Goal: Obtain resource: Download file/media

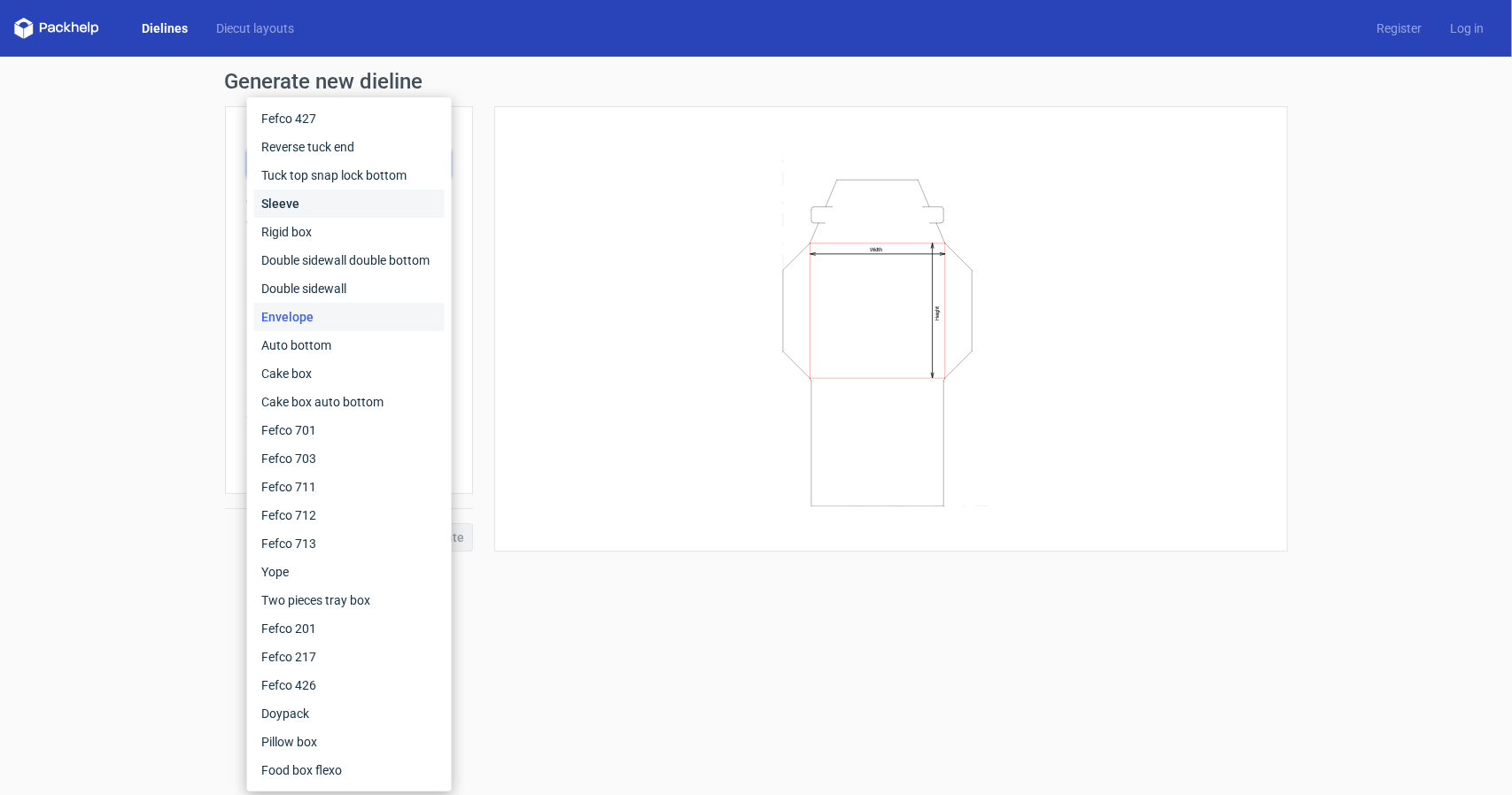
click at [314, 207] on div "Sleeve" at bounding box center [349, 203] width 190 height 28
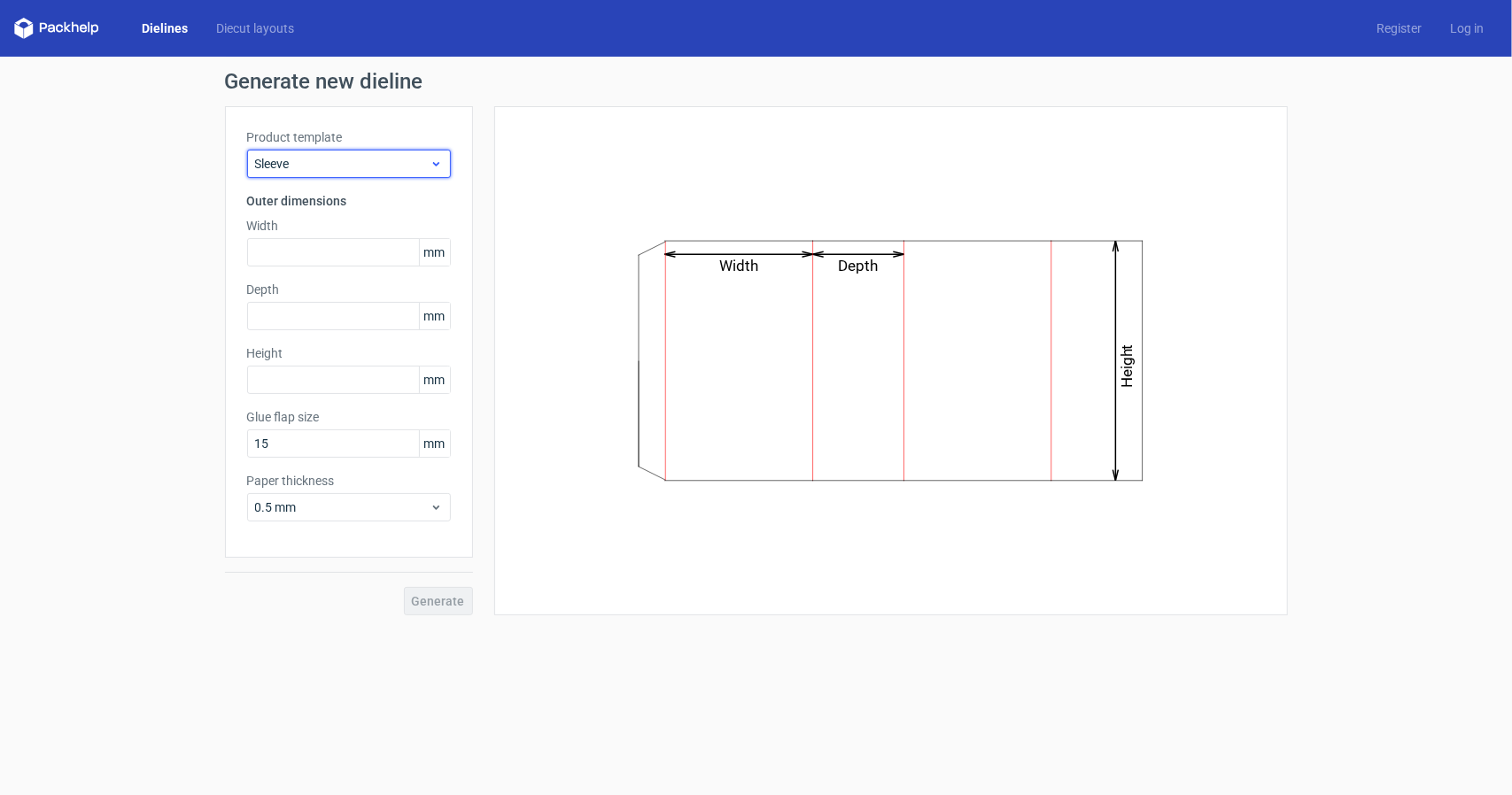
click at [336, 162] on span "Sleeve" at bounding box center [341, 164] width 175 height 18
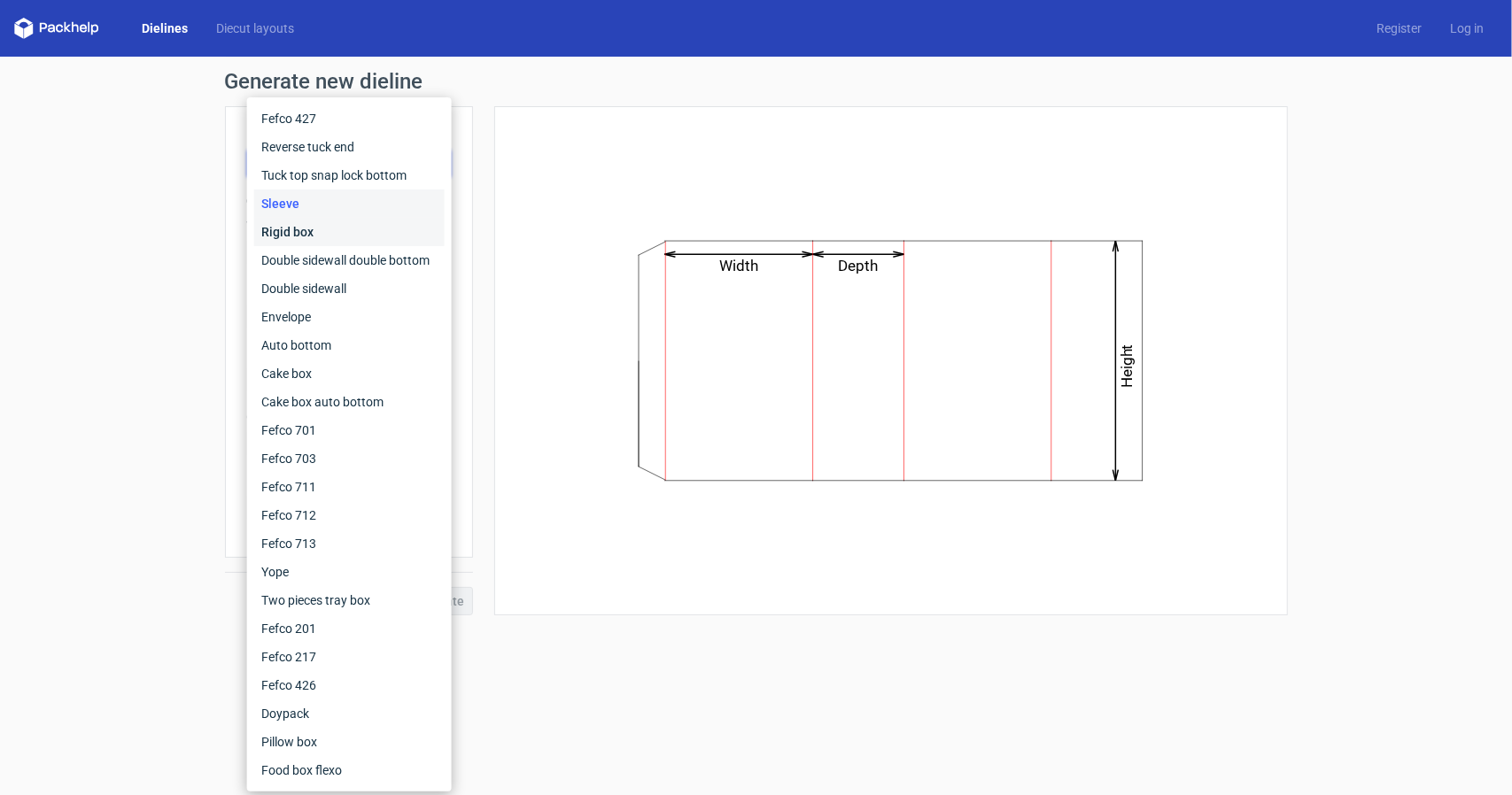
click at [322, 220] on div "Rigid box" at bounding box center [349, 231] width 190 height 28
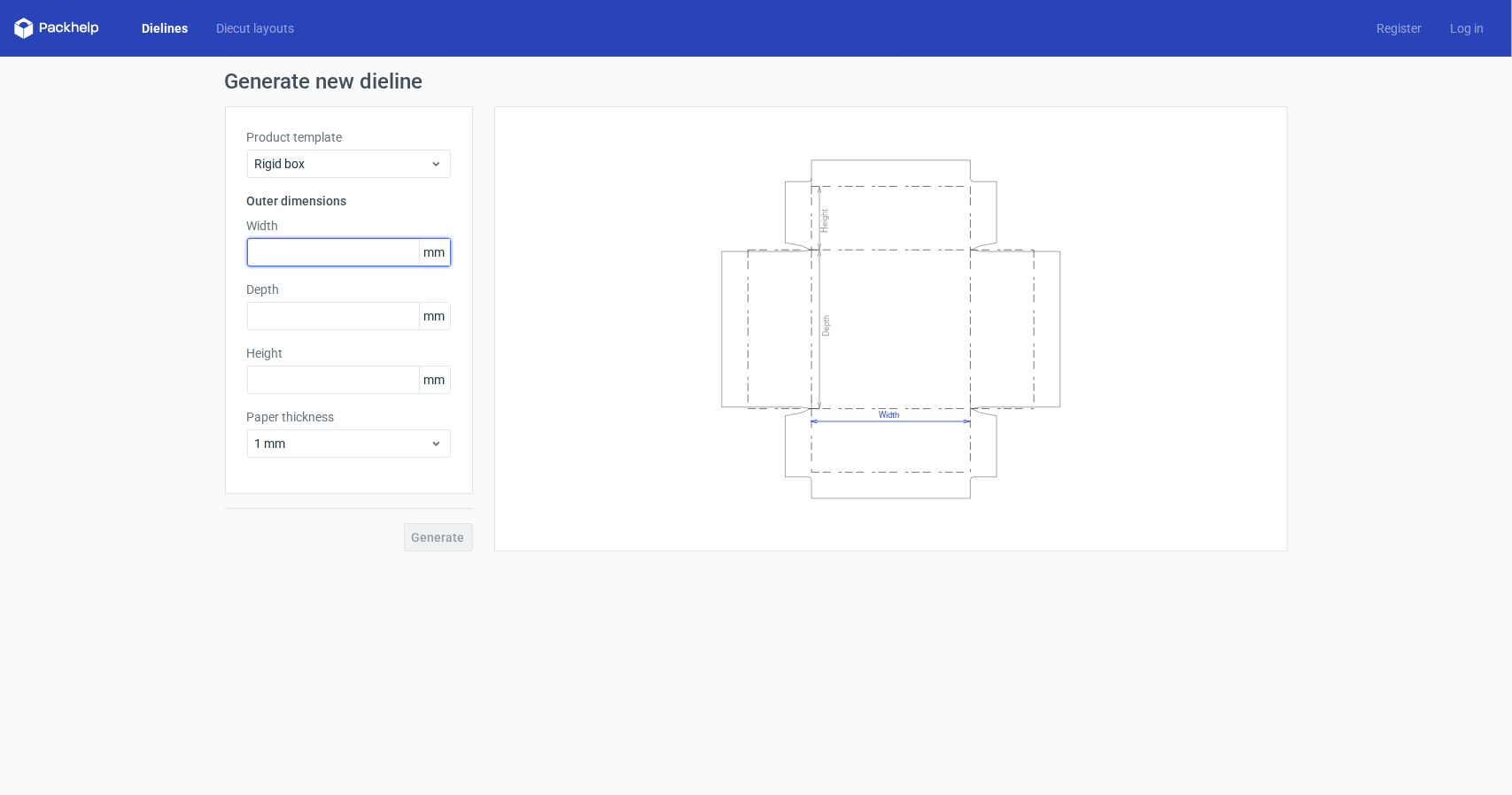
click at [338, 253] on input "text" at bounding box center [348, 252] width 204 height 28
click at [292, 153] on div "Rigid box" at bounding box center [348, 163] width 204 height 28
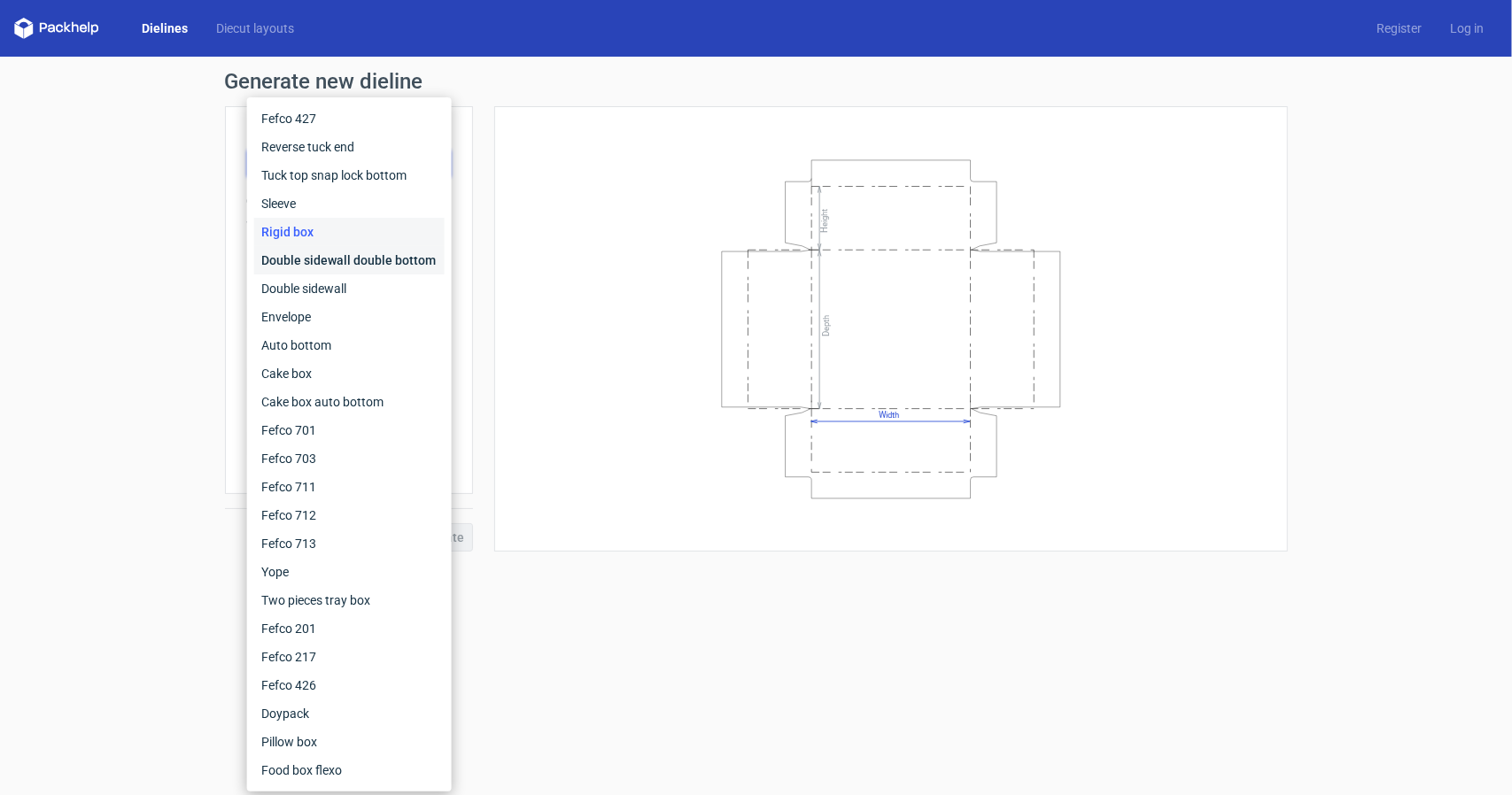
click at [296, 259] on div "Double sidewall double bottom" at bounding box center [349, 259] width 190 height 28
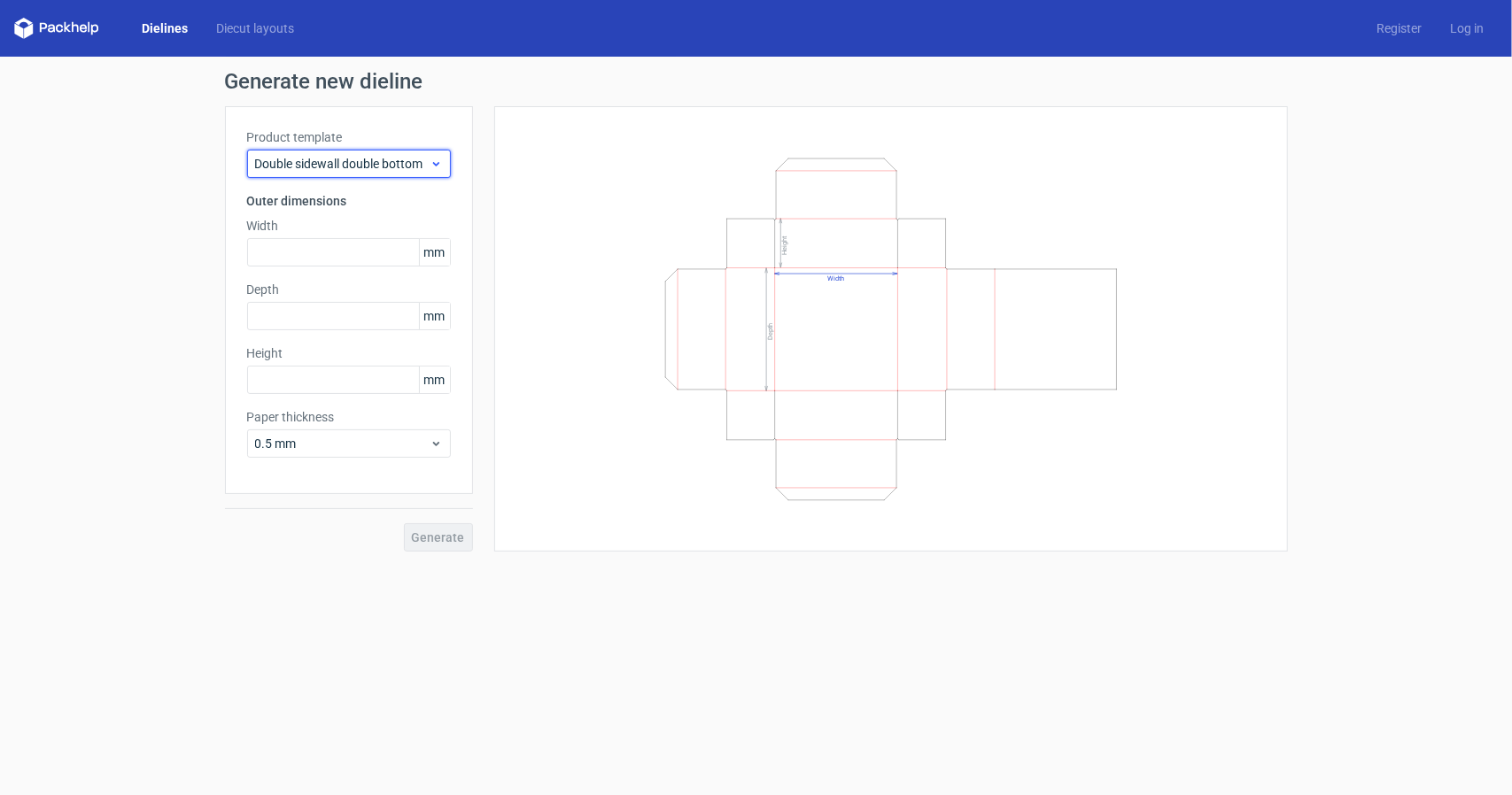
click at [312, 168] on span "Double sidewall double bottom" at bounding box center [341, 164] width 175 height 18
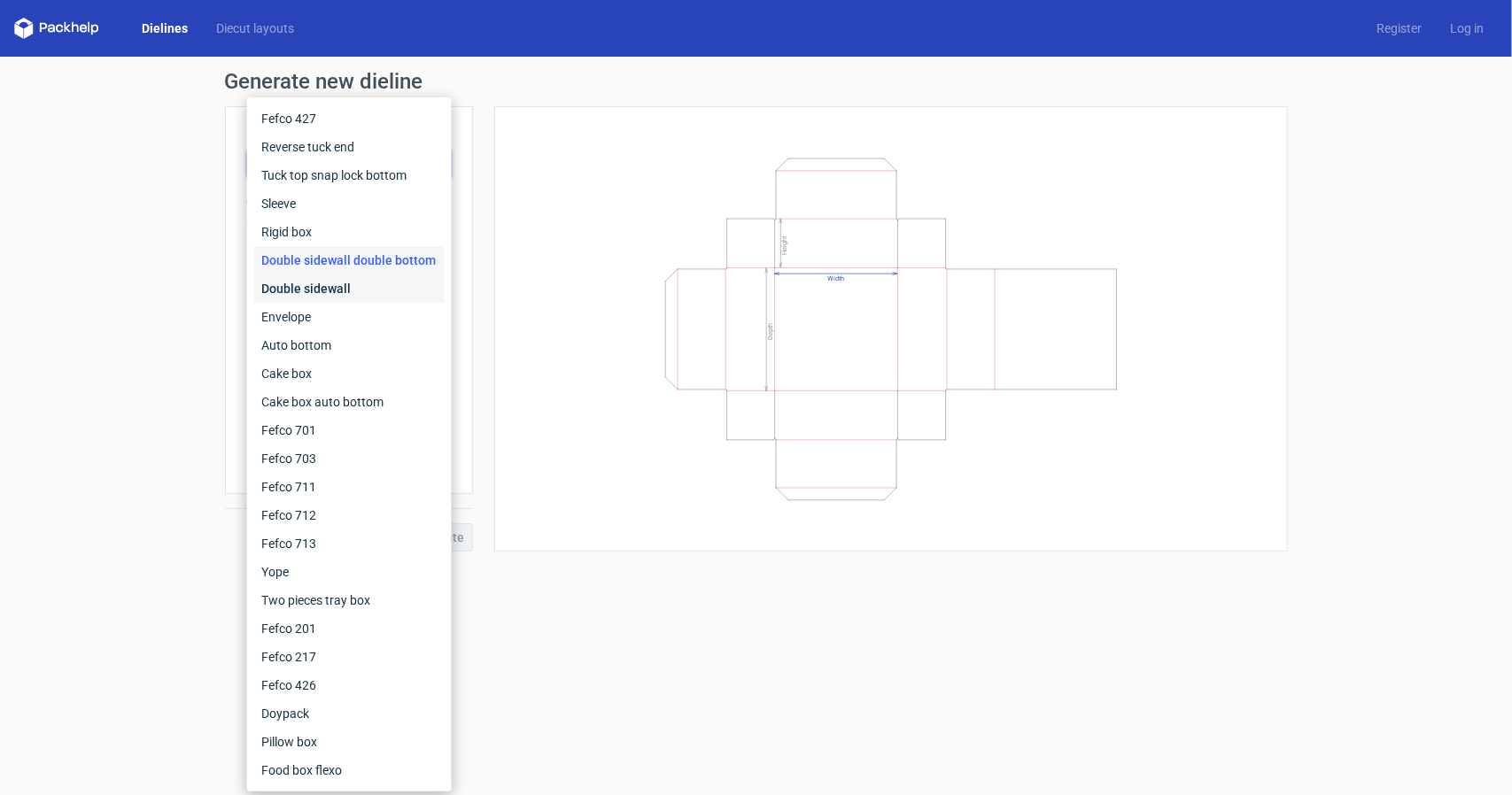
click at [303, 279] on div "Double sidewall" at bounding box center [349, 288] width 190 height 28
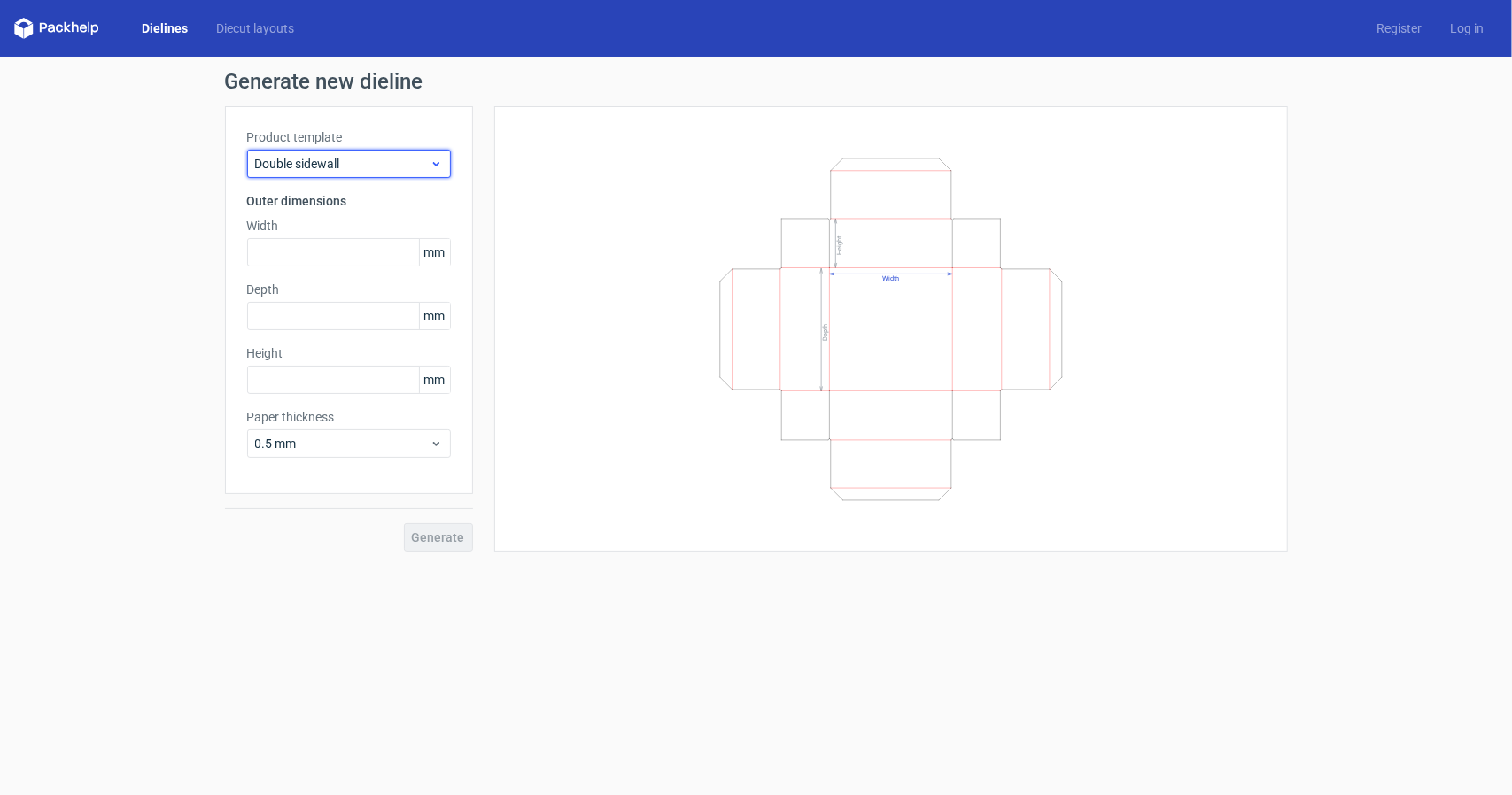
click at [333, 168] on span "Double sidewall" at bounding box center [341, 164] width 175 height 18
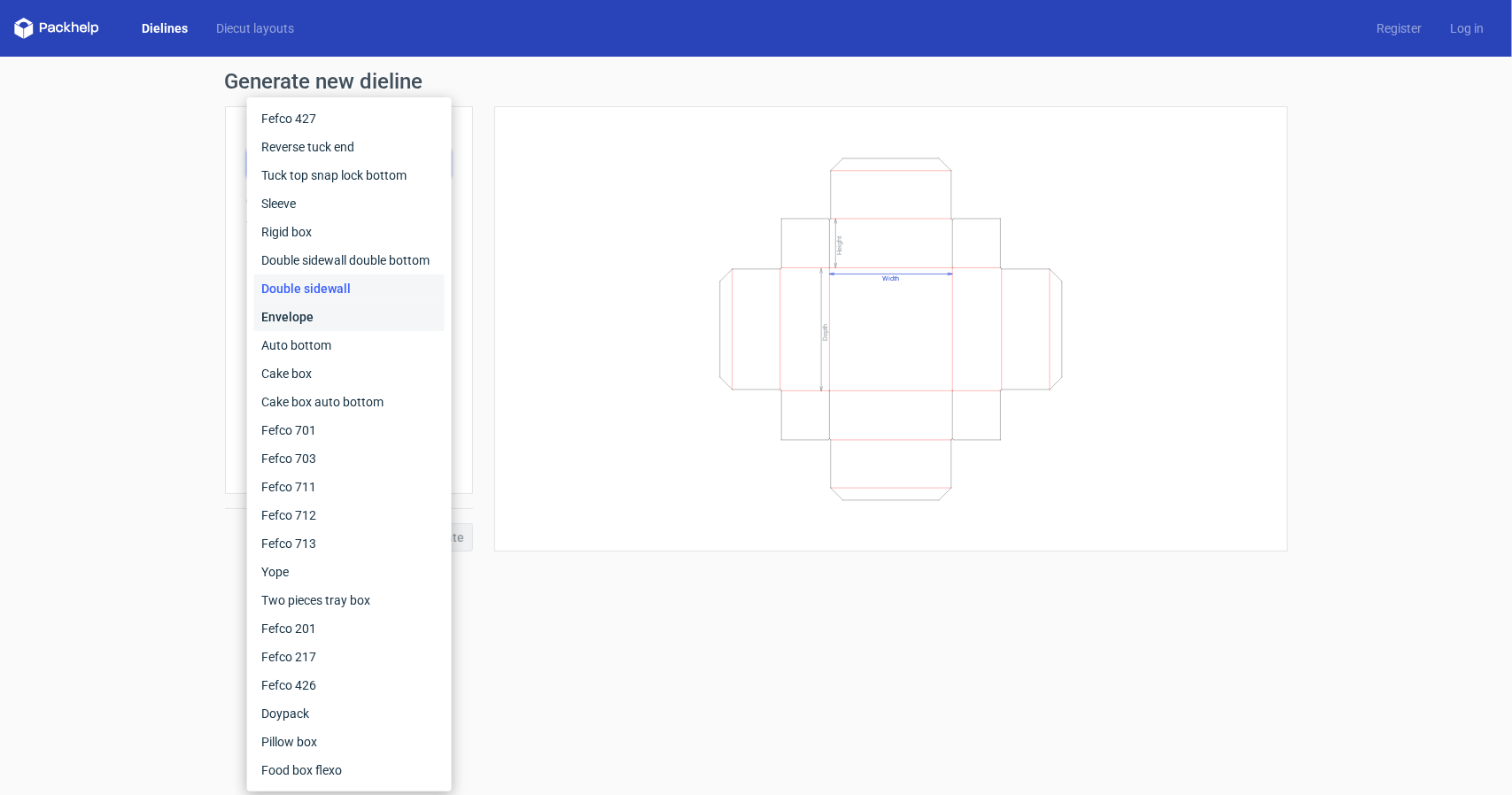
click at [320, 320] on div "Envelope" at bounding box center [349, 316] width 190 height 28
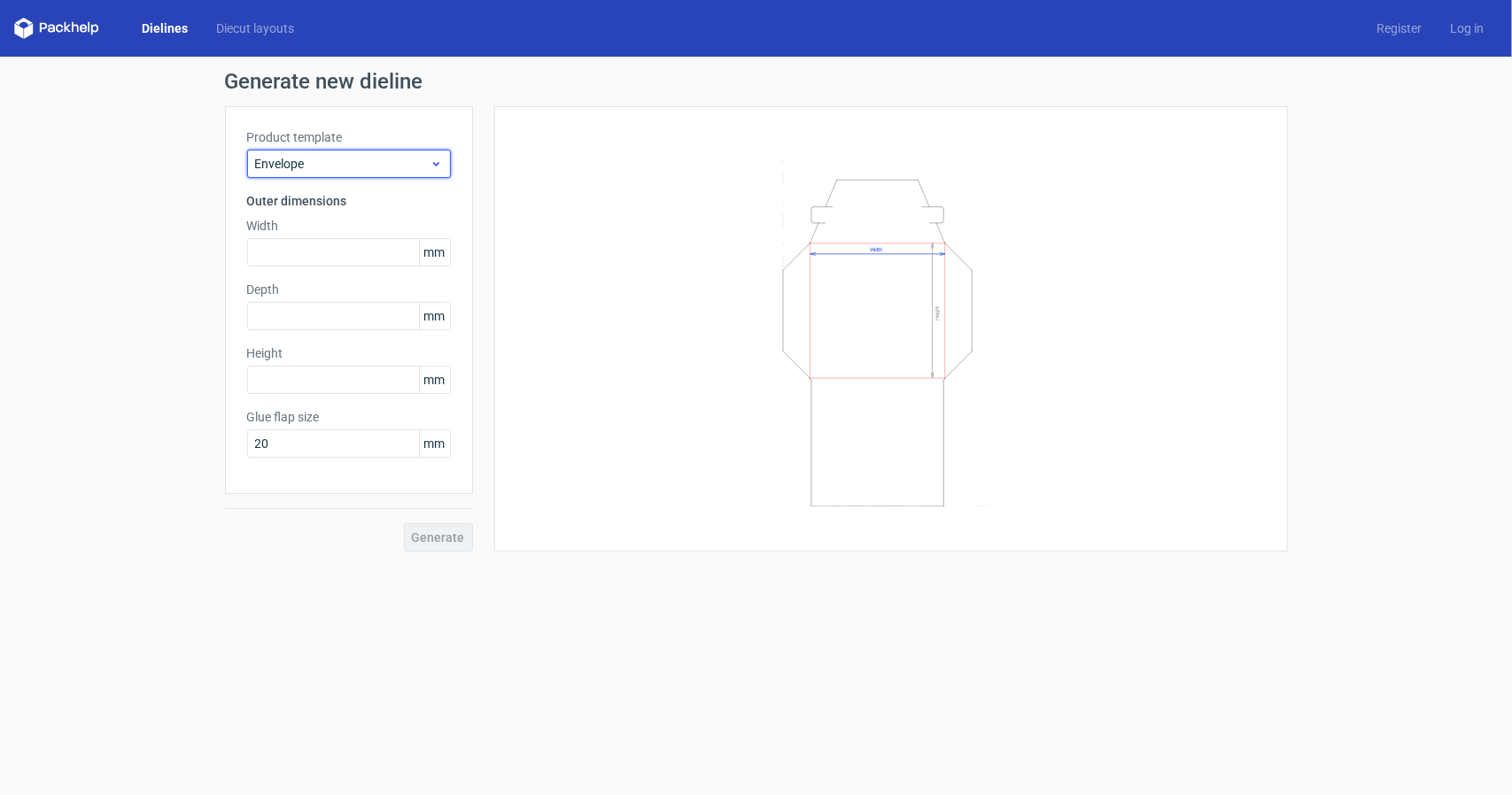
click at [323, 167] on span "Envelope" at bounding box center [341, 164] width 175 height 18
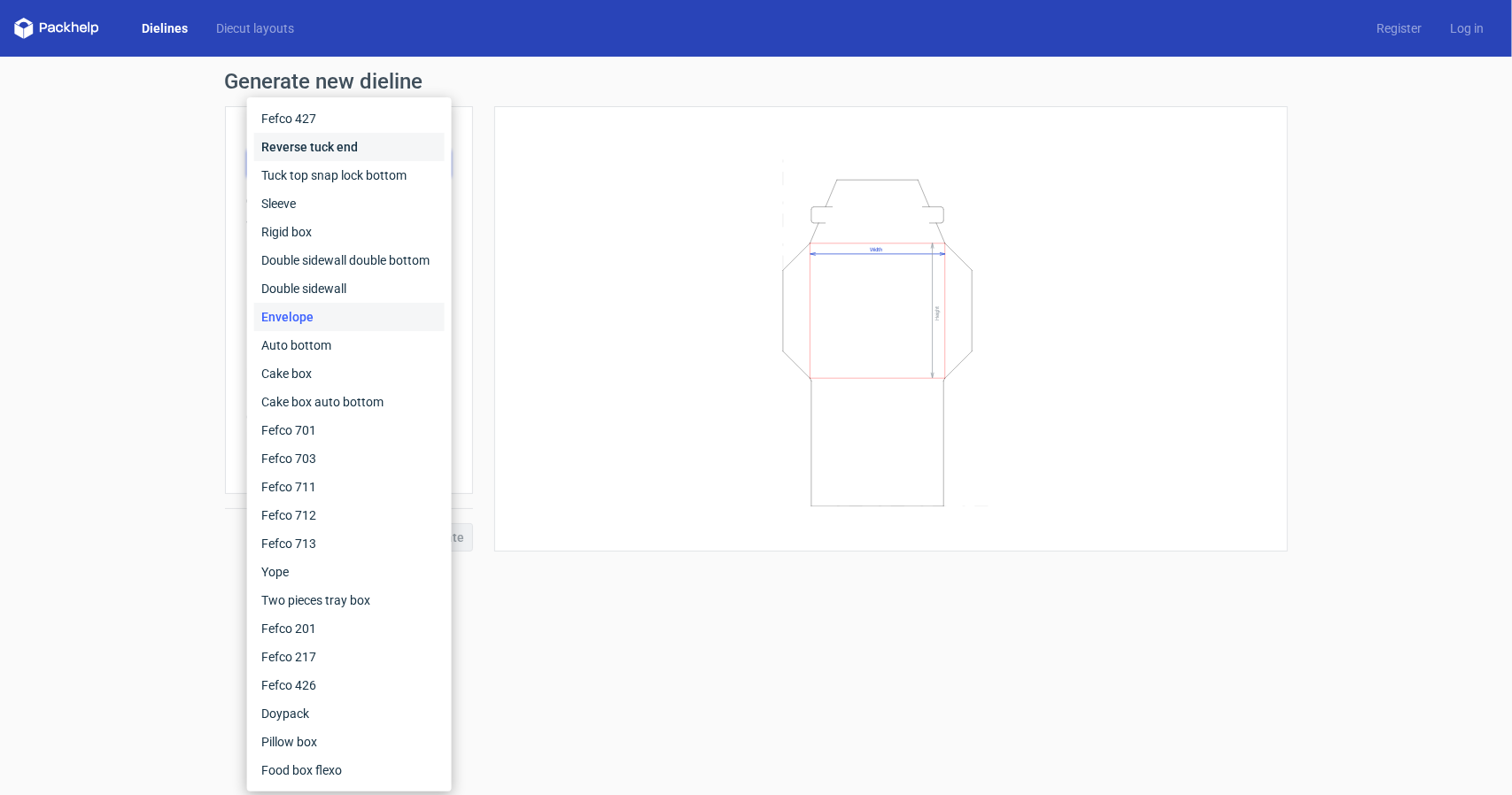
click at [299, 148] on div "Reverse tuck end" at bounding box center [349, 146] width 190 height 28
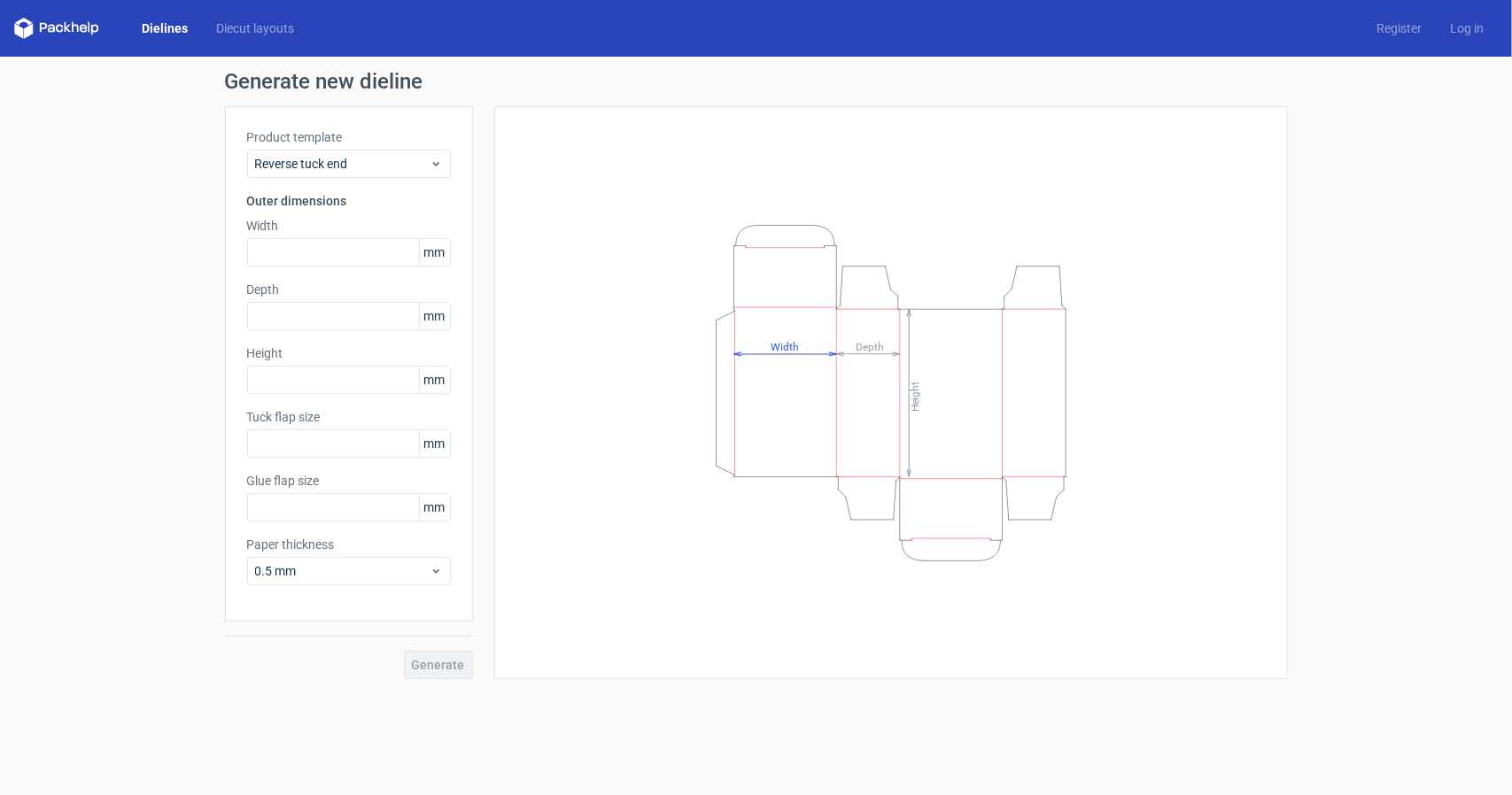
type input "15"
type input "10"
click at [325, 136] on label "Product template" at bounding box center [348, 138] width 204 height 18
click at [326, 163] on span "Reverse tuck end" at bounding box center [341, 164] width 175 height 18
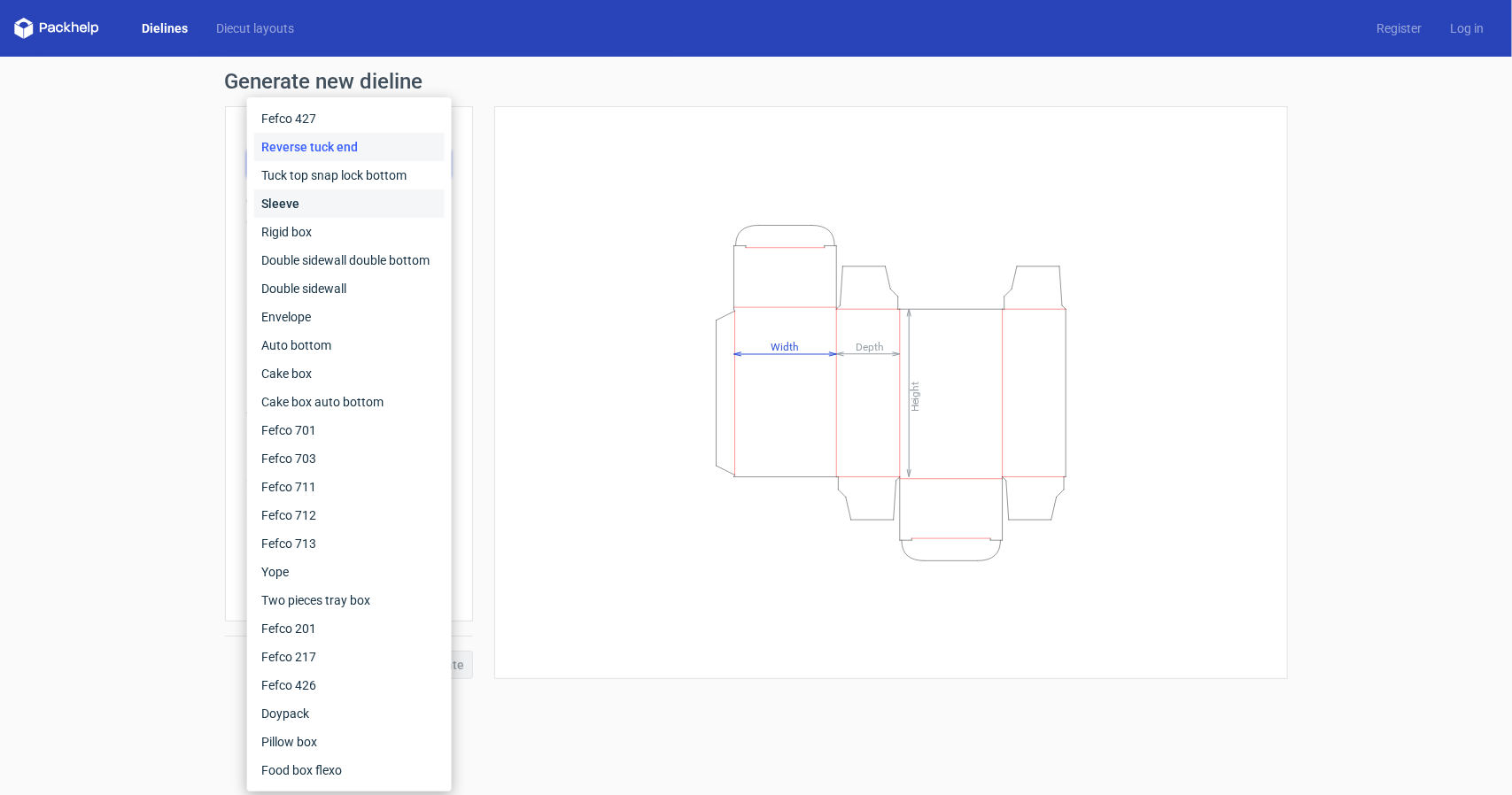
click at [289, 208] on div "Sleeve" at bounding box center [349, 203] width 190 height 28
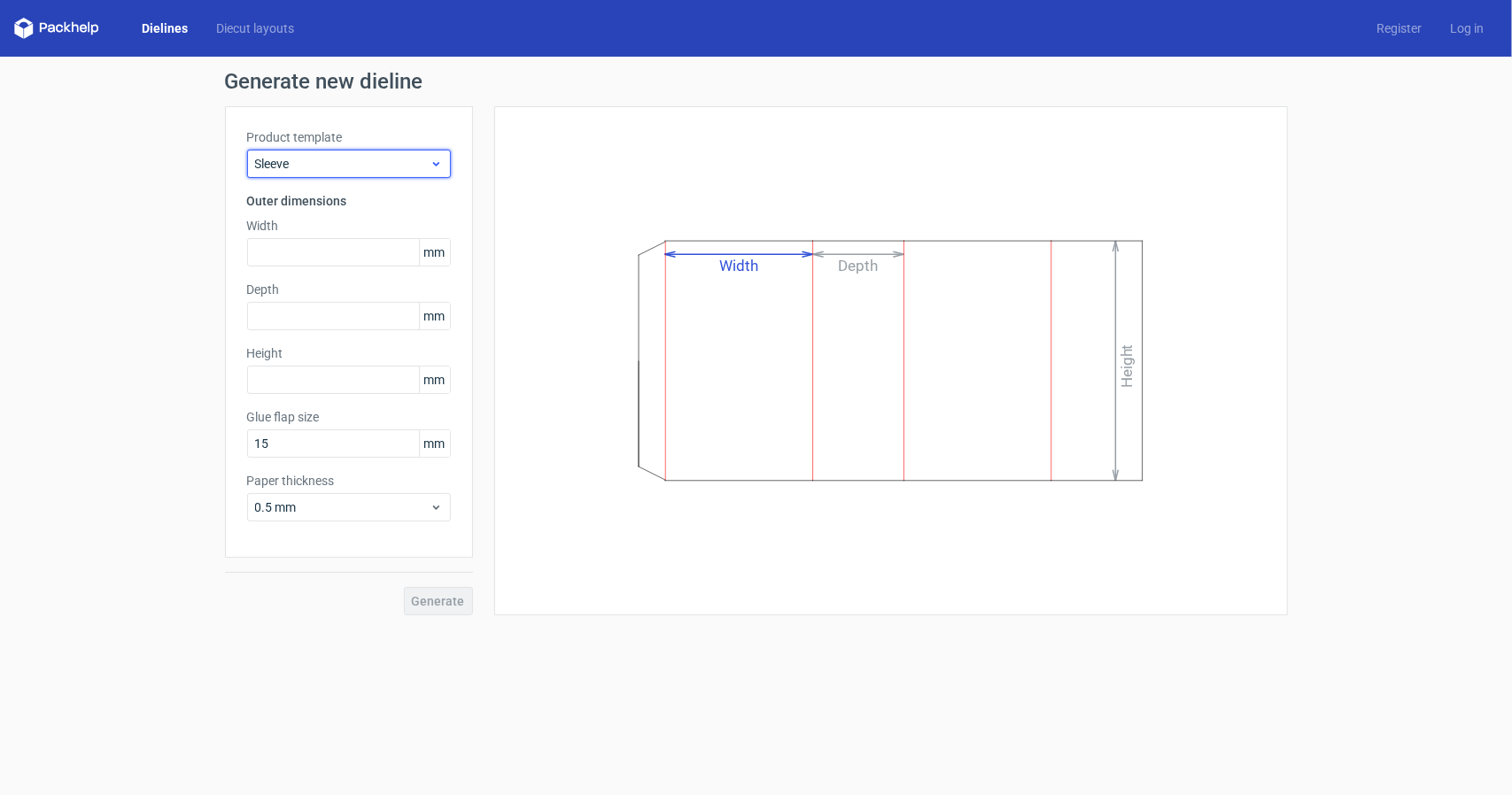
click at [315, 159] on span "Sleeve" at bounding box center [341, 164] width 175 height 18
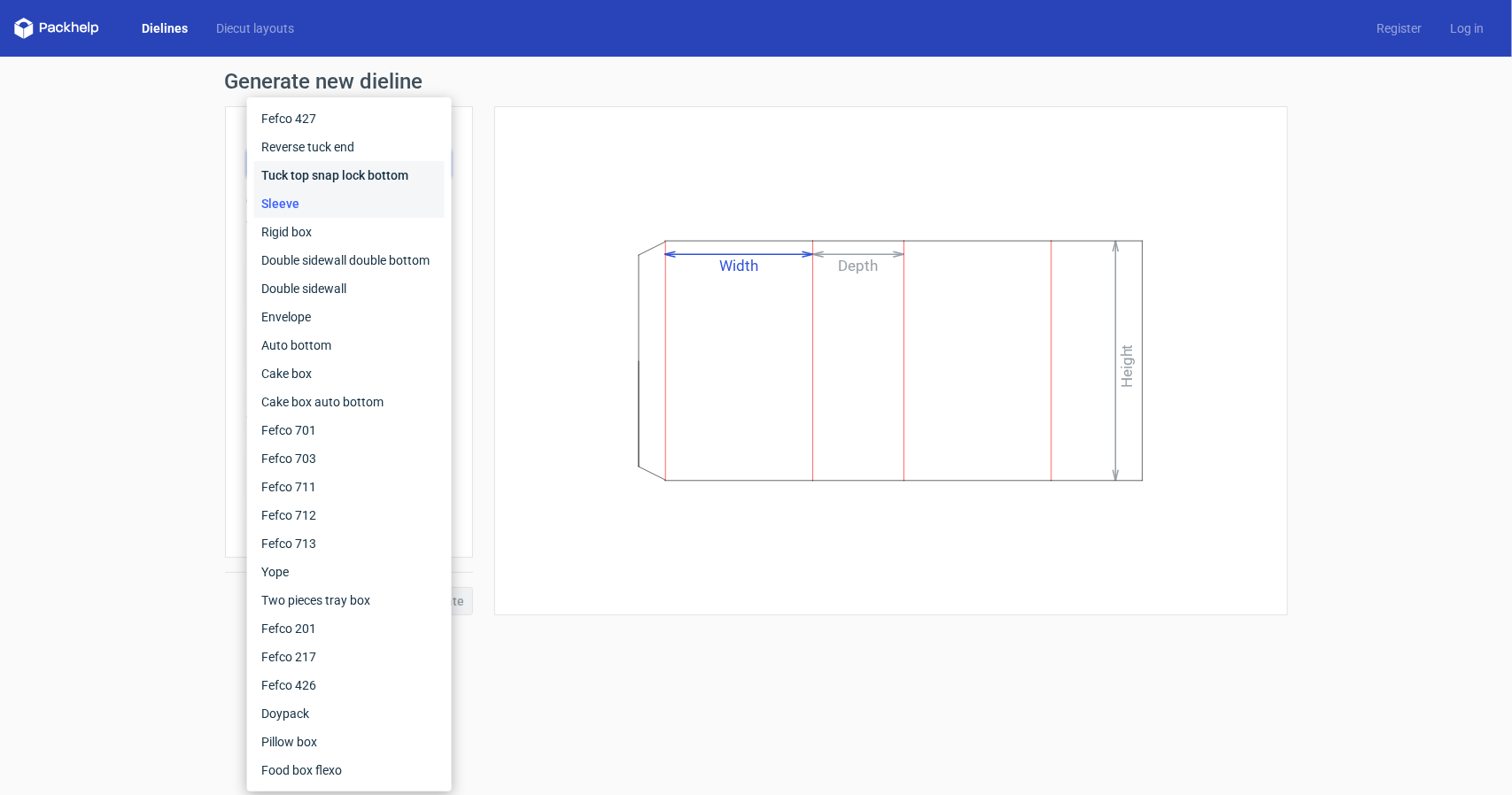
click at [306, 171] on div "Tuck top snap lock bottom" at bounding box center [349, 175] width 190 height 28
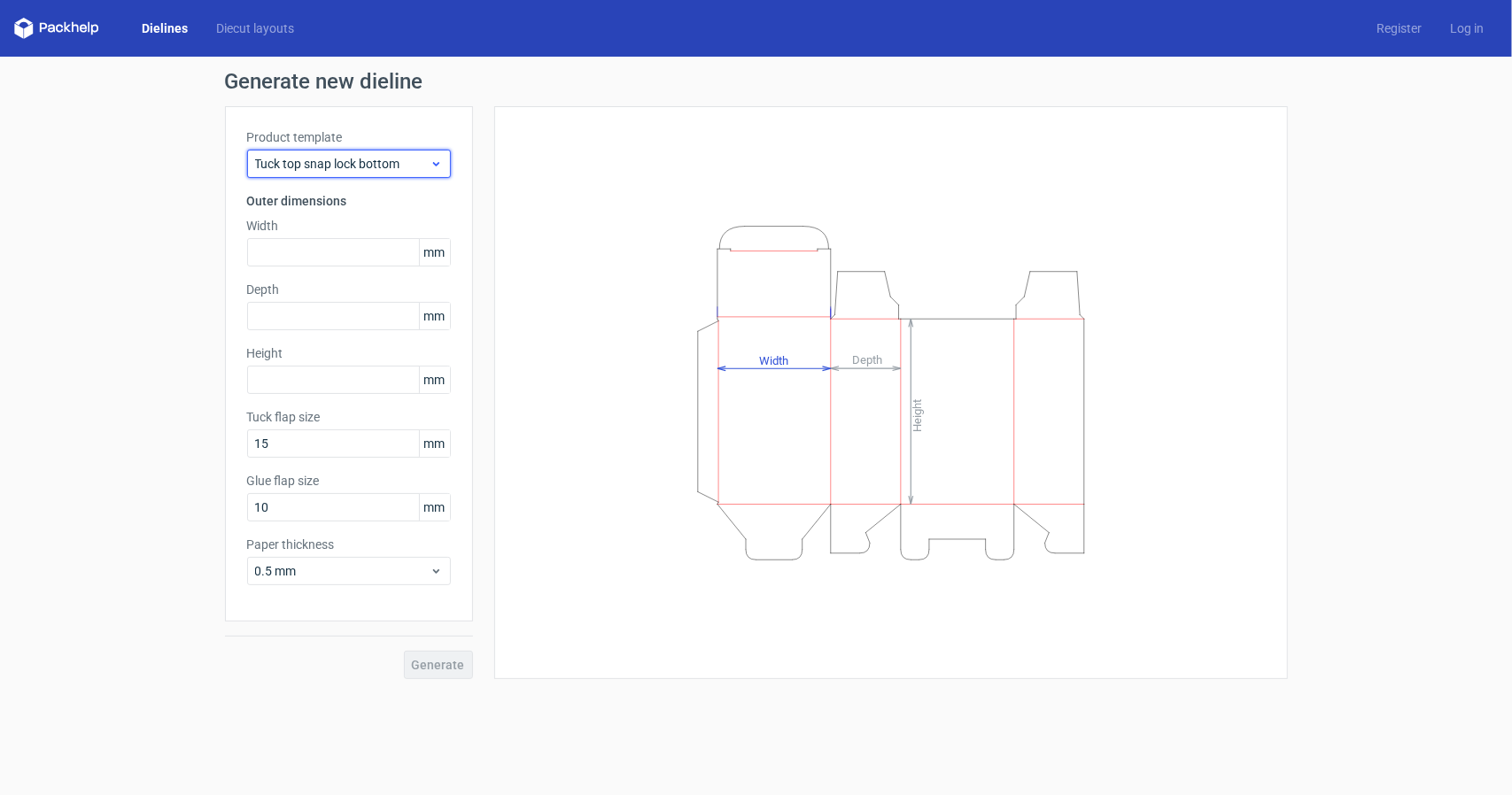
click at [301, 172] on span "Tuck top snap lock bottom" at bounding box center [341, 164] width 175 height 18
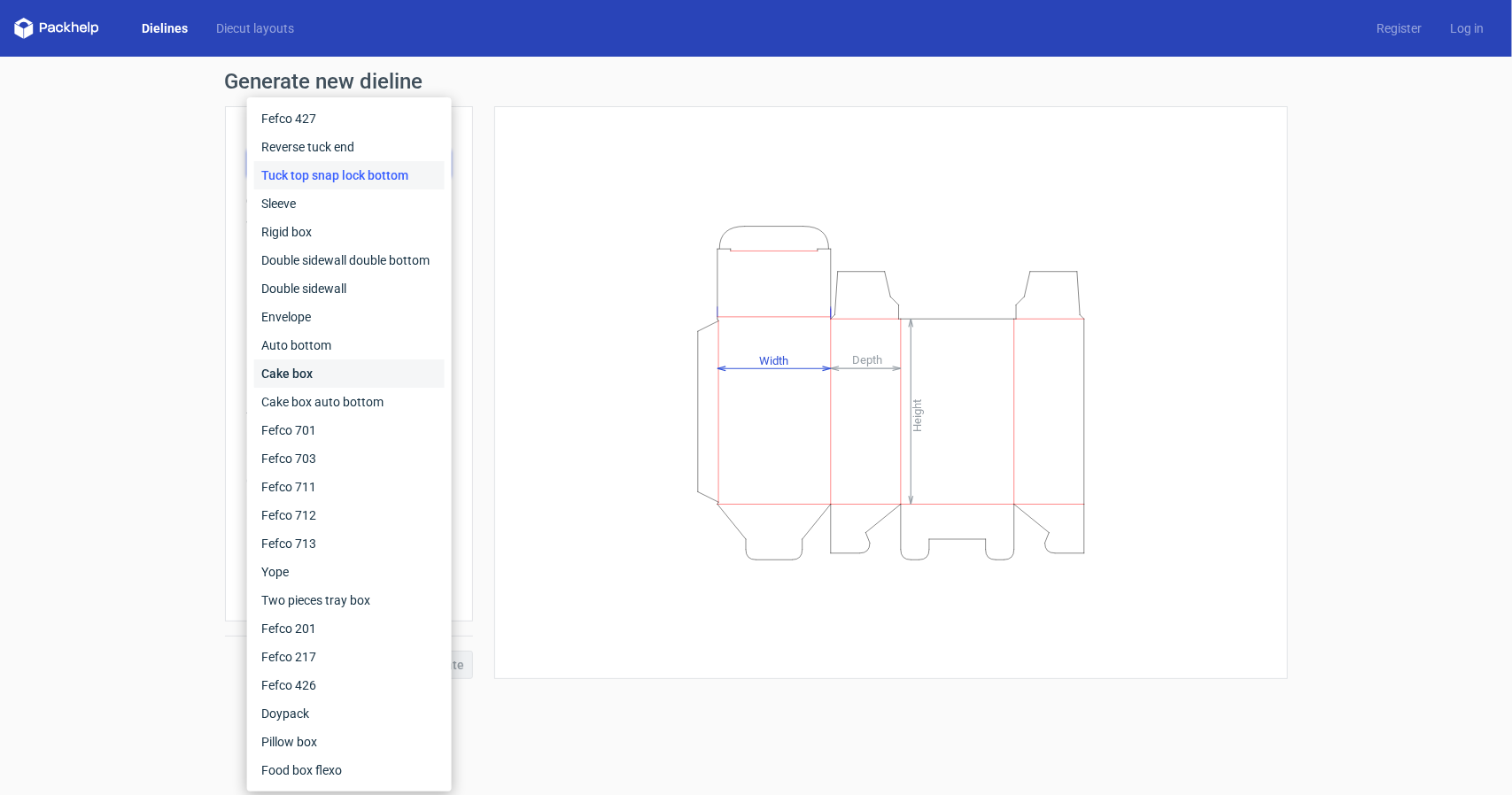
click at [317, 379] on div "Cake box" at bounding box center [349, 374] width 190 height 28
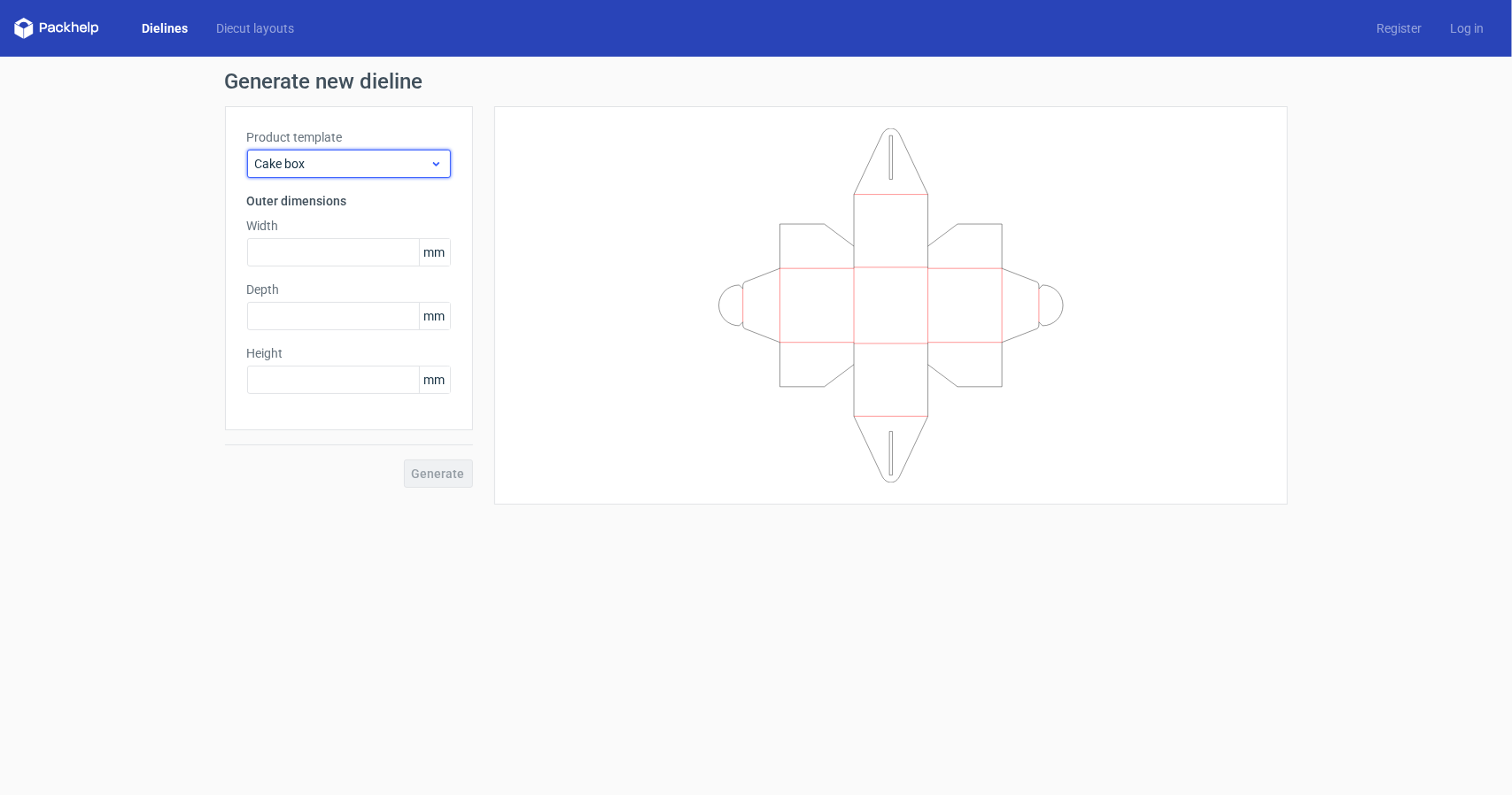
click at [315, 166] on span "Cake box" at bounding box center [341, 164] width 175 height 18
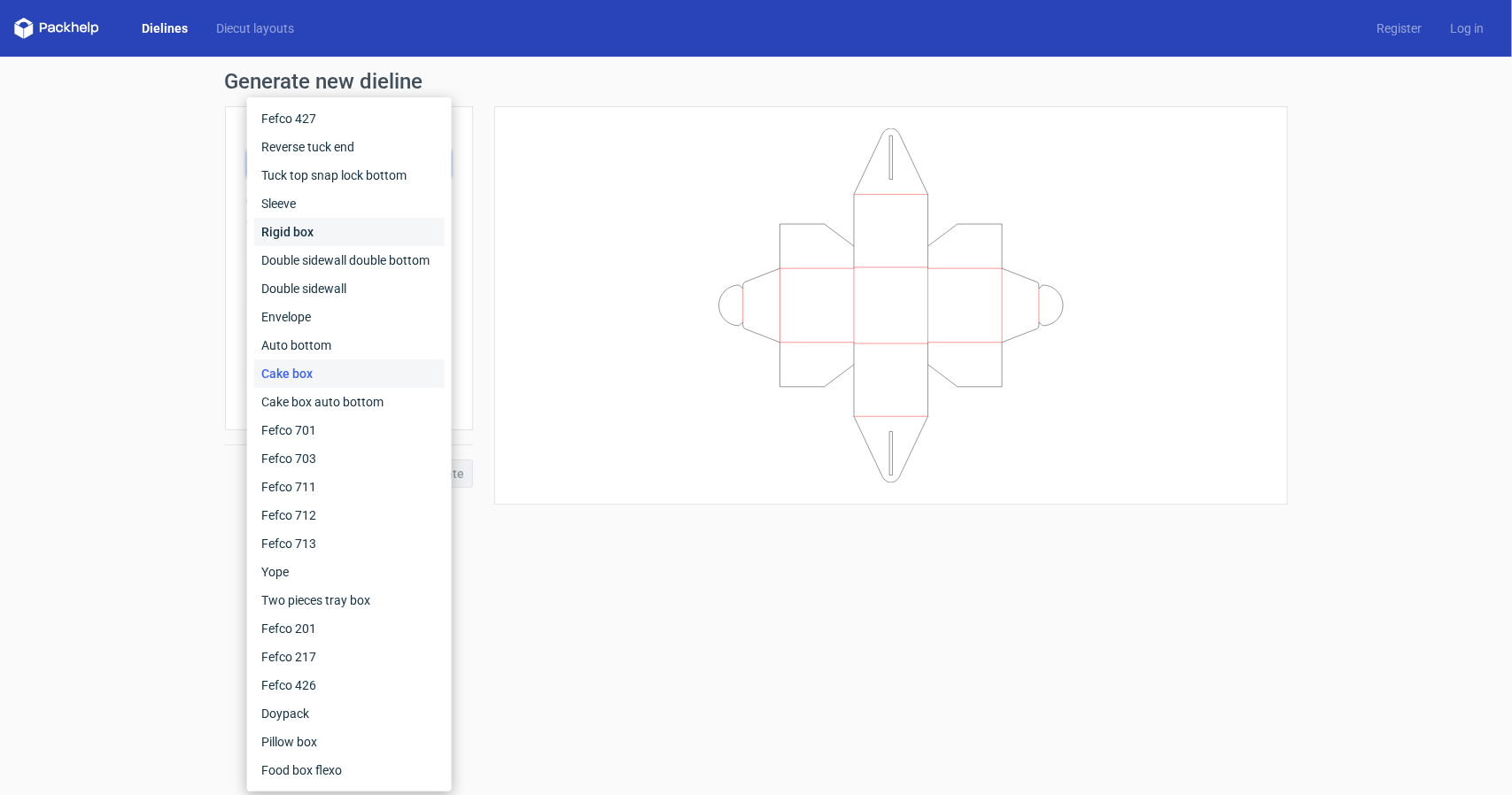
click at [302, 235] on div "Rigid box" at bounding box center [349, 231] width 190 height 28
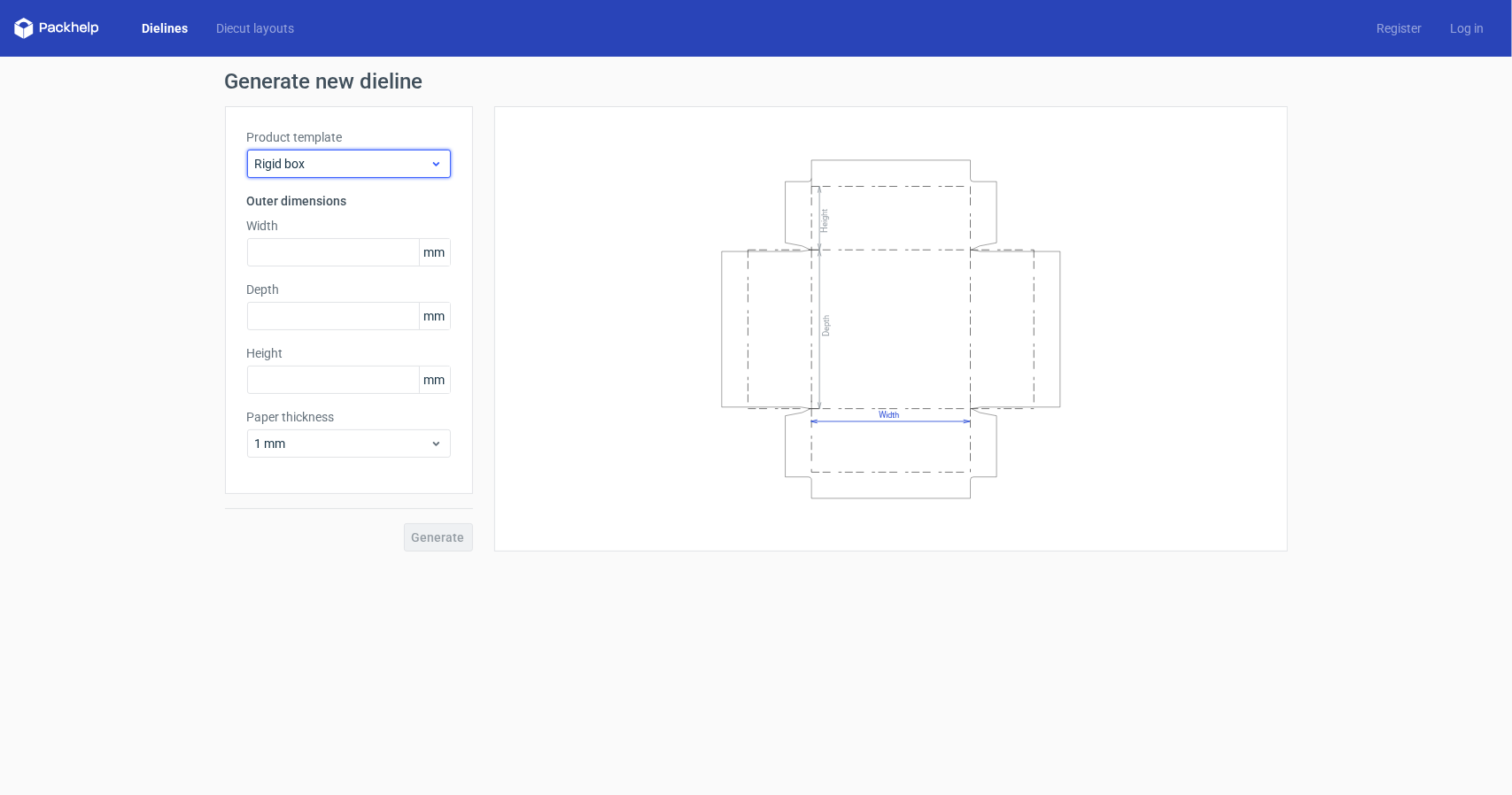
click at [274, 166] on span "Rigid box" at bounding box center [341, 164] width 175 height 18
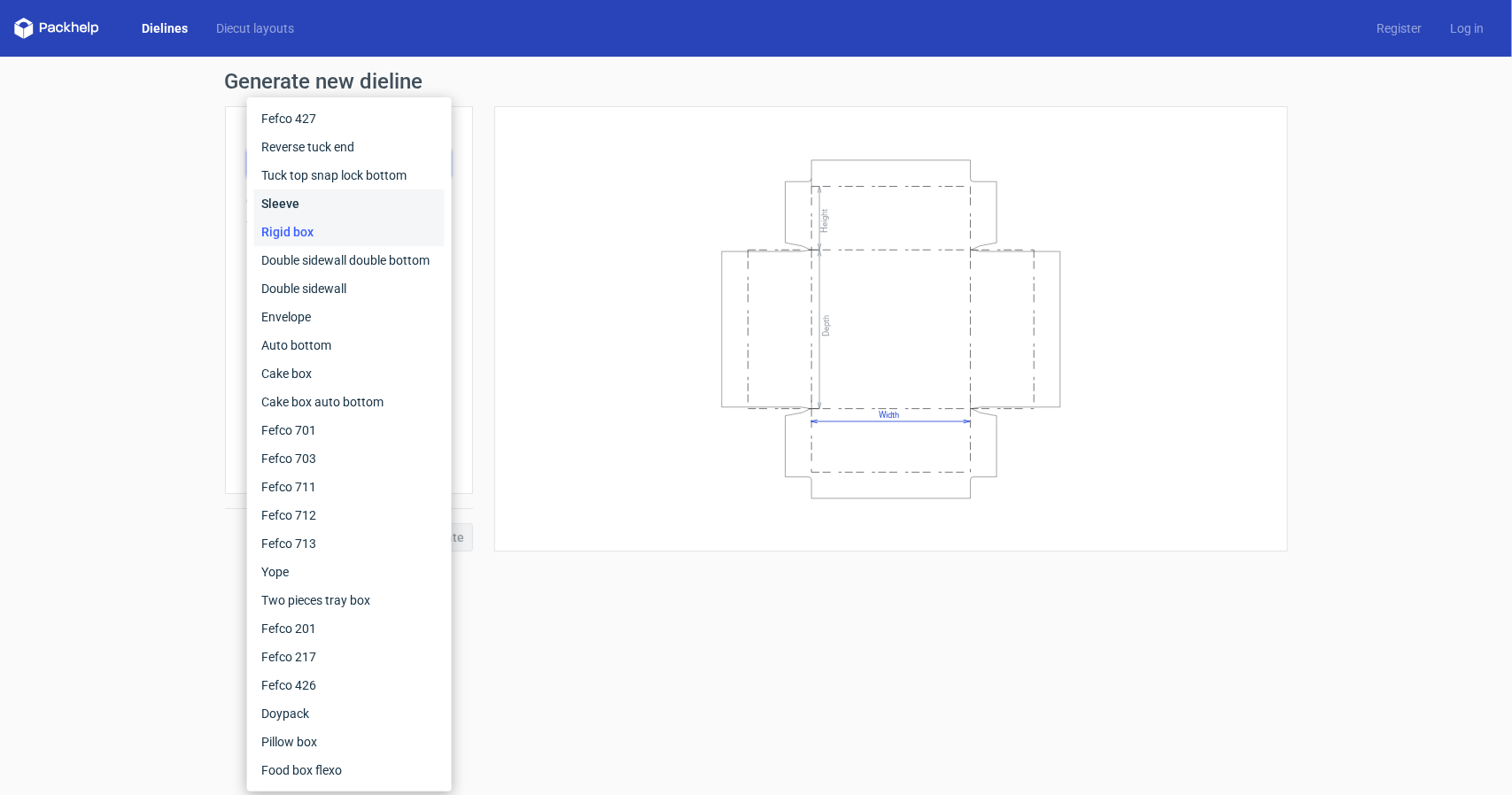
click at [300, 196] on div "Sleeve" at bounding box center [349, 203] width 190 height 28
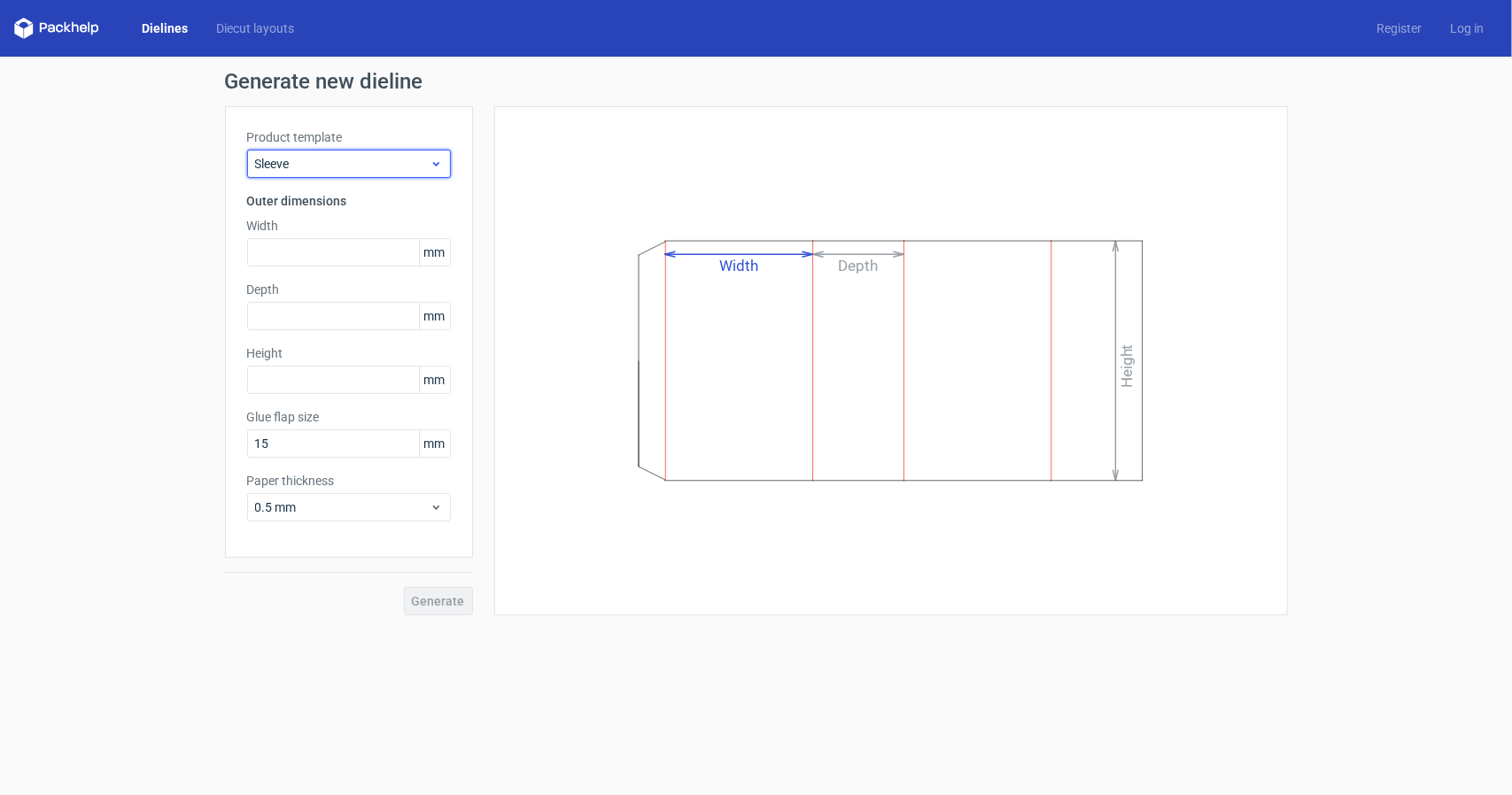
click at [341, 162] on span "Sleeve" at bounding box center [341, 164] width 175 height 18
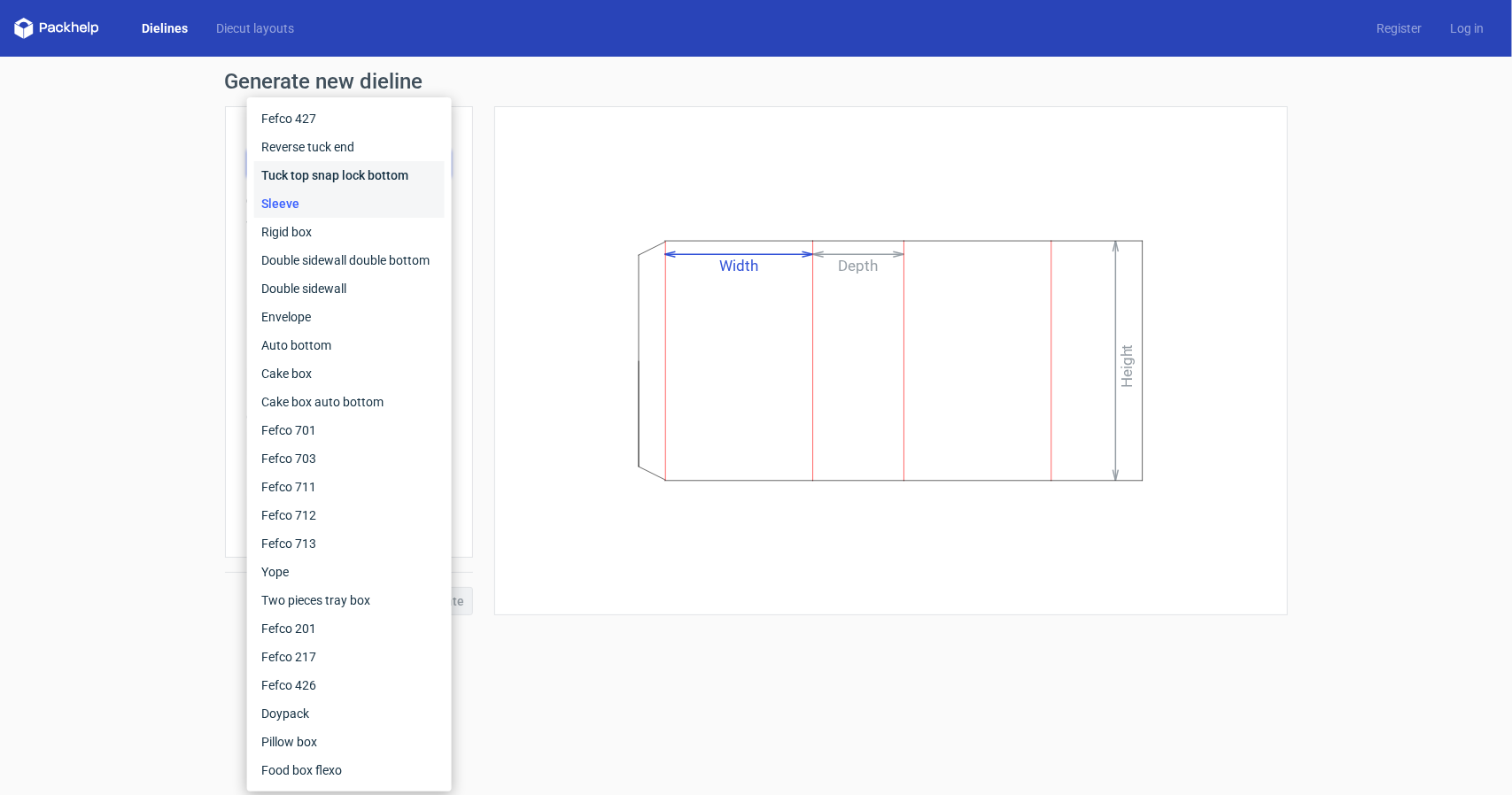
click at [317, 175] on div "Tuck top snap lock bottom" at bounding box center [349, 175] width 190 height 28
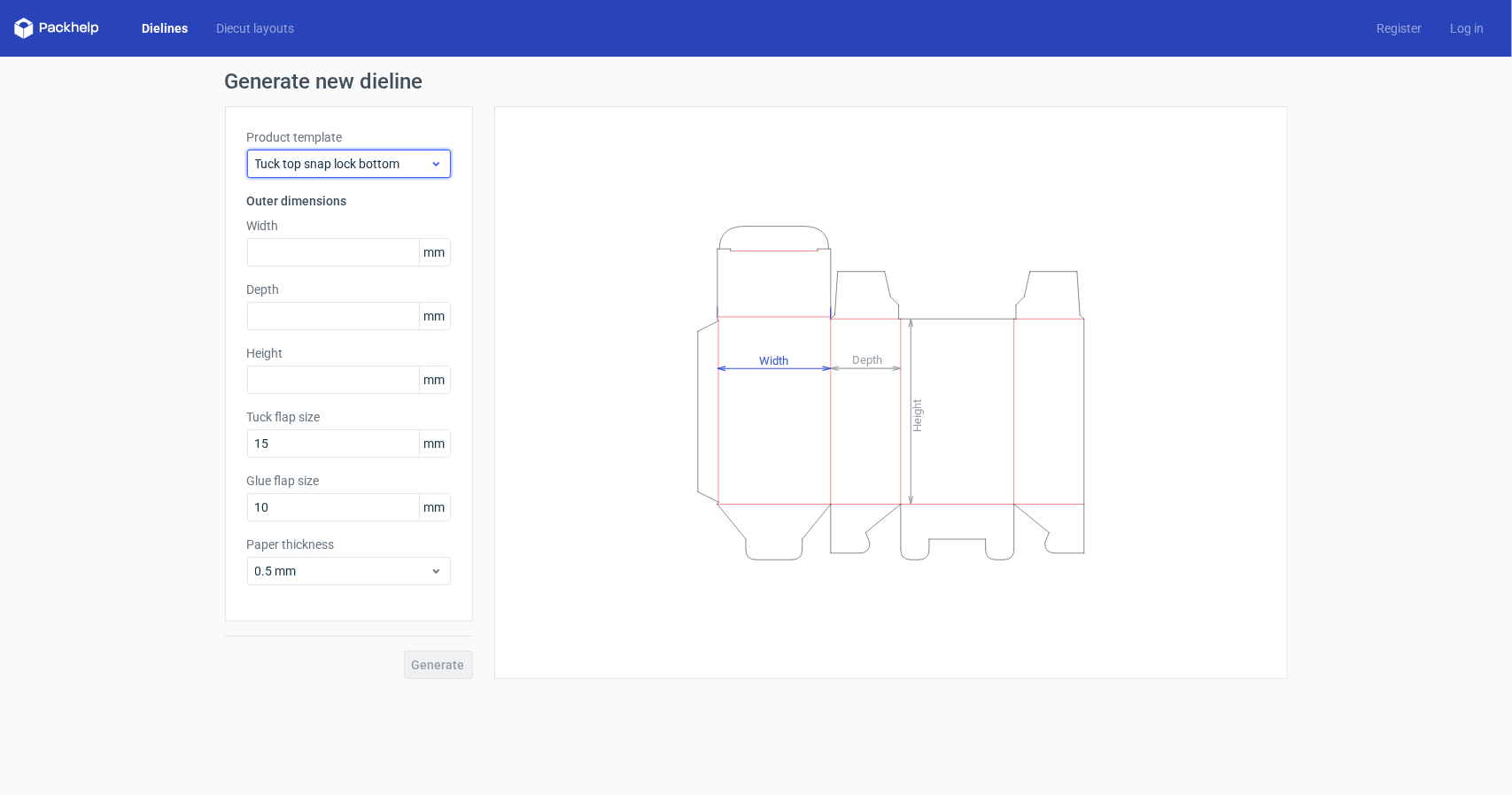
click at [322, 159] on span "Tuck top snap lock bottom" at bounding box center [341, 164] width 175 height 18
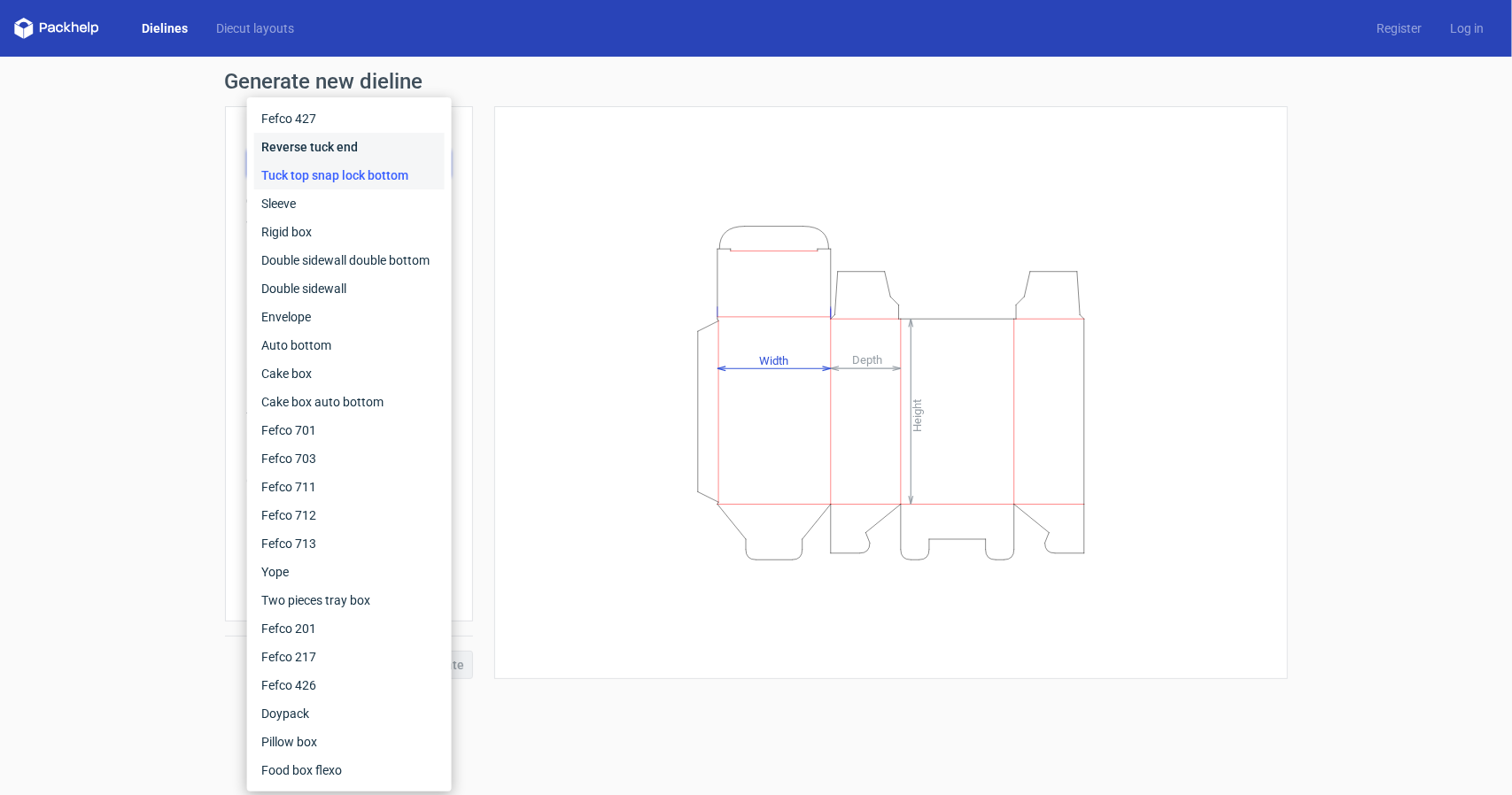
click at [312, 144] on div "Reverse tuck end" at bounding box center [349, 146] width 190 height 28
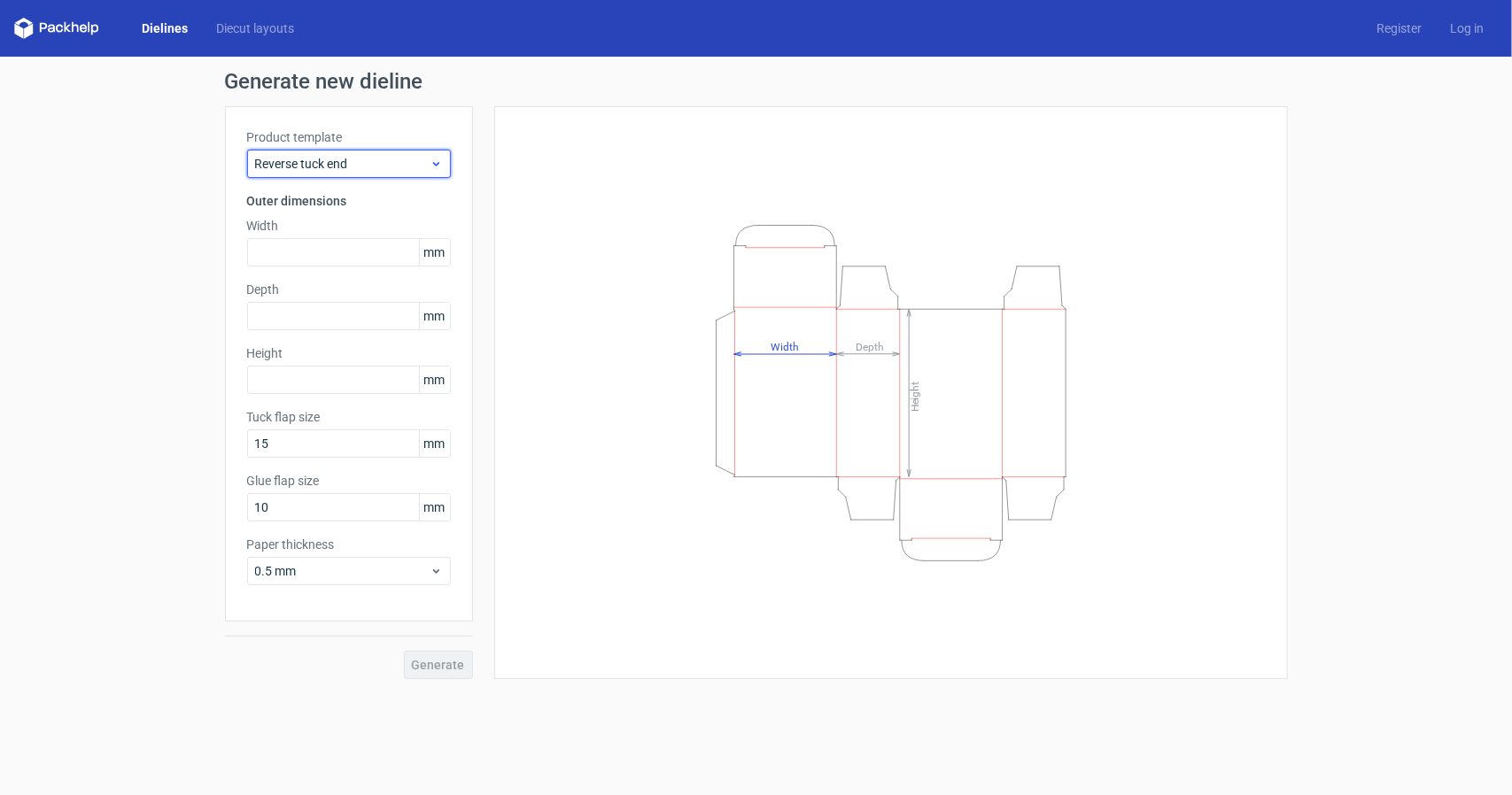
click at [326, 162] on span "Reverse tuck end" at bounding box center [341, 164] width 175 height 18
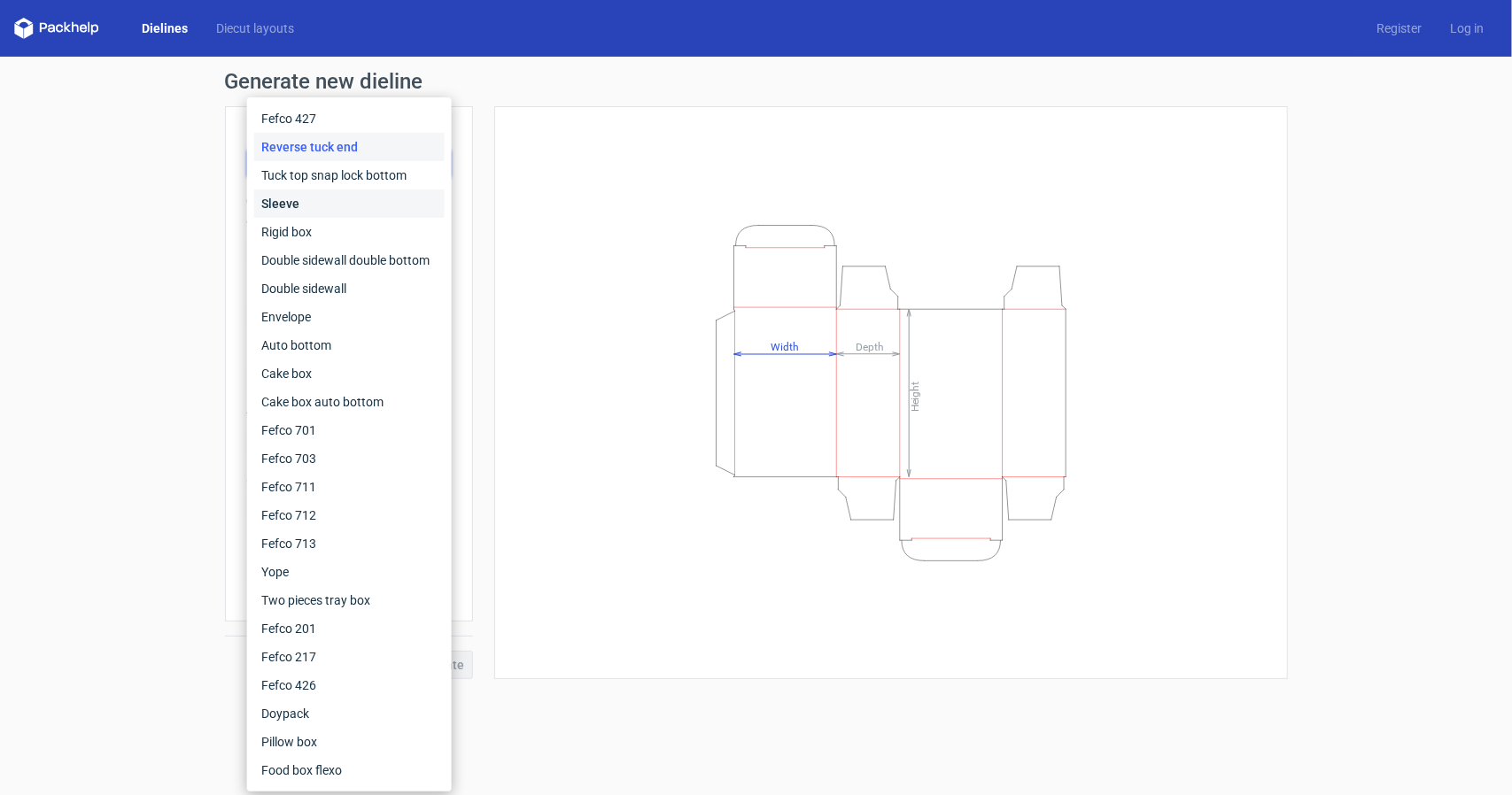
click at [311, 198] on div "Sleeve" at bounding box center [349, 203] width 190 height 28
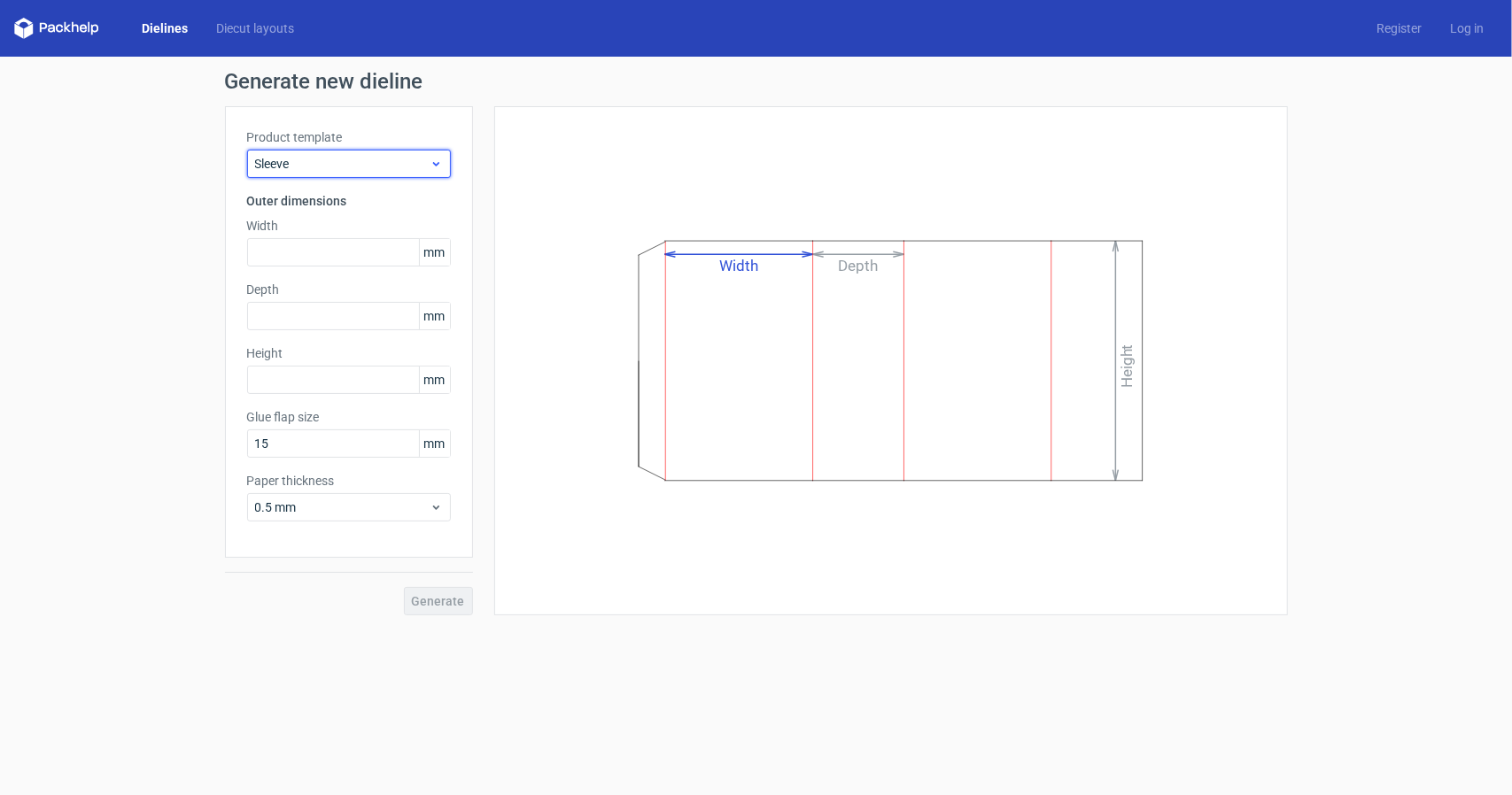
click at [330, 159] on span "Sleeve" at bounding box center [341, 164] width 175 height 18
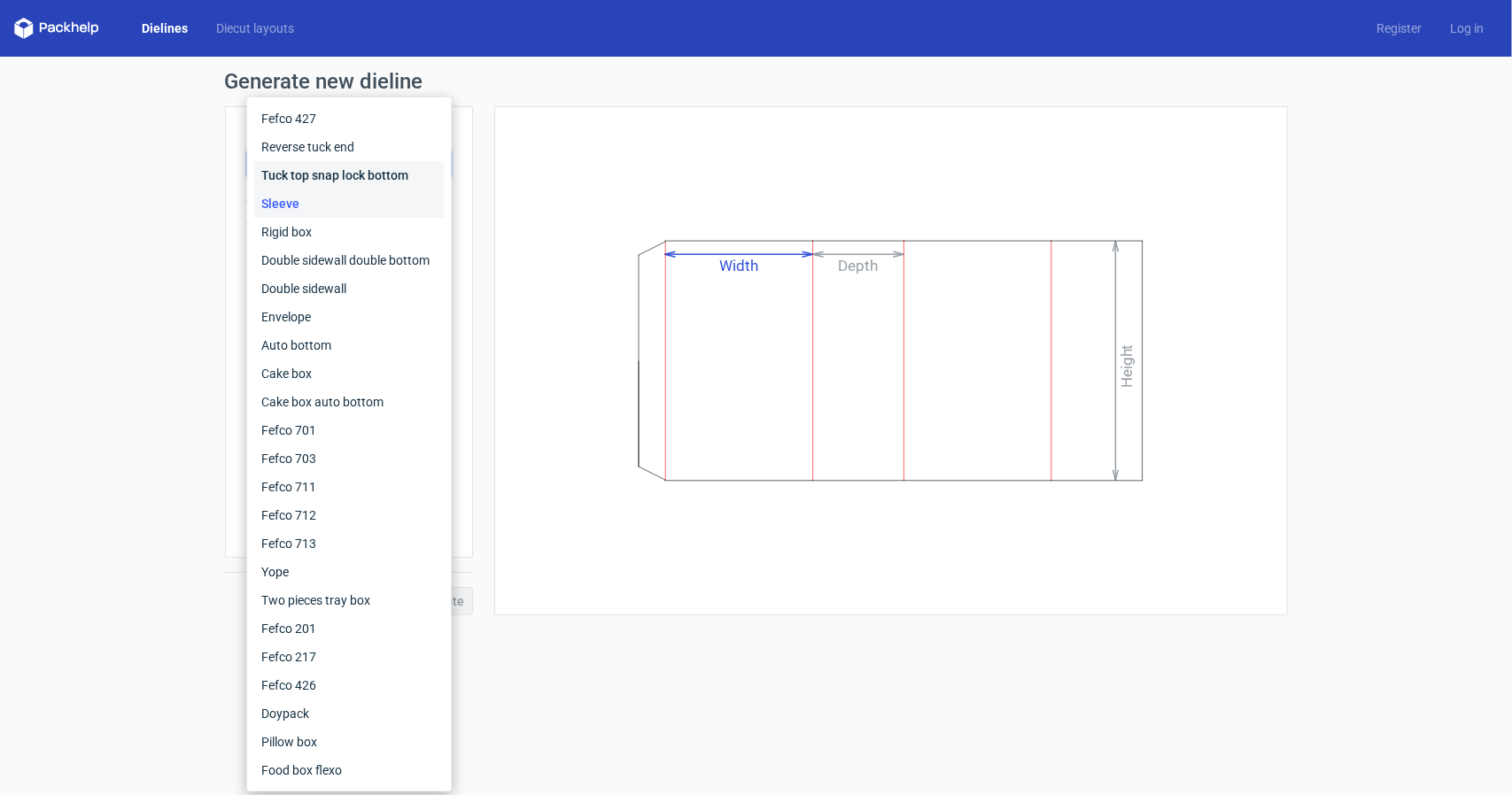
click at [322, 175] on div "Tuck top snap lock bottom" at bounding box center [349, 175] width 190 height 28
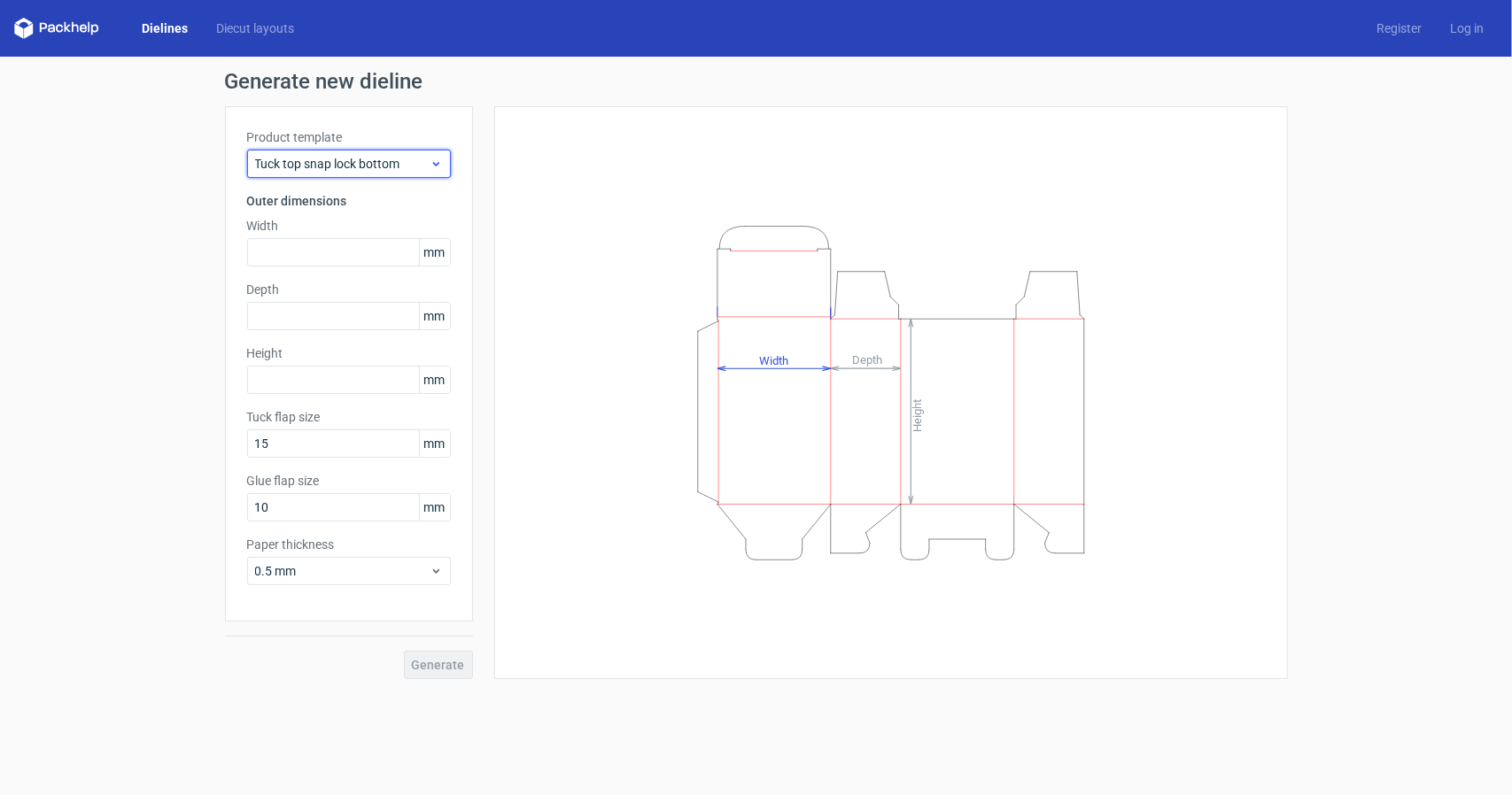
click at [319, 149] on div "Tuck top snap lock bottom" at bounding box center [348, 163] width 204 height 28
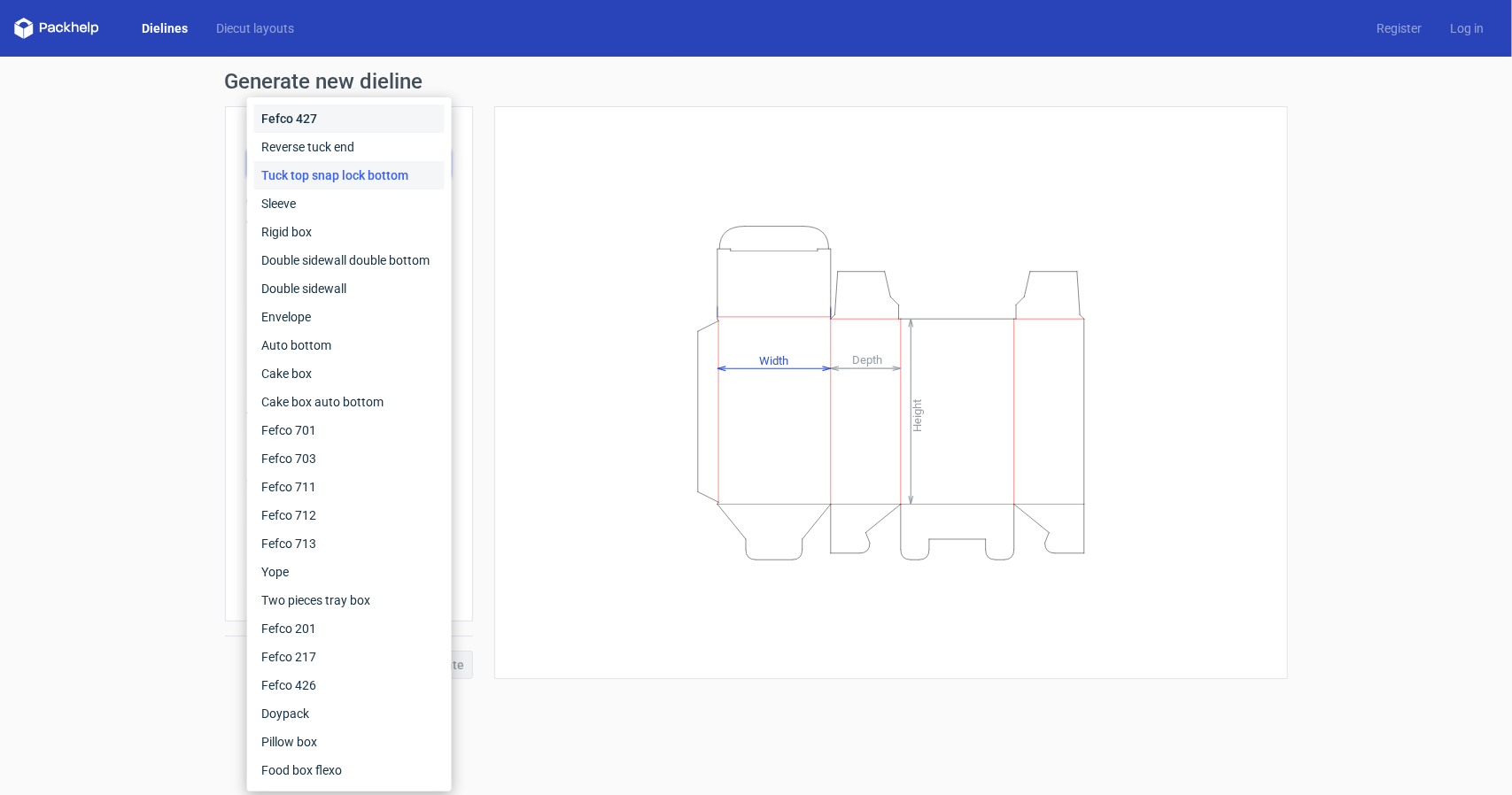
click at [317, 130] on div "Fefco 427" at bounding box center [349, 118] width 190 height 28
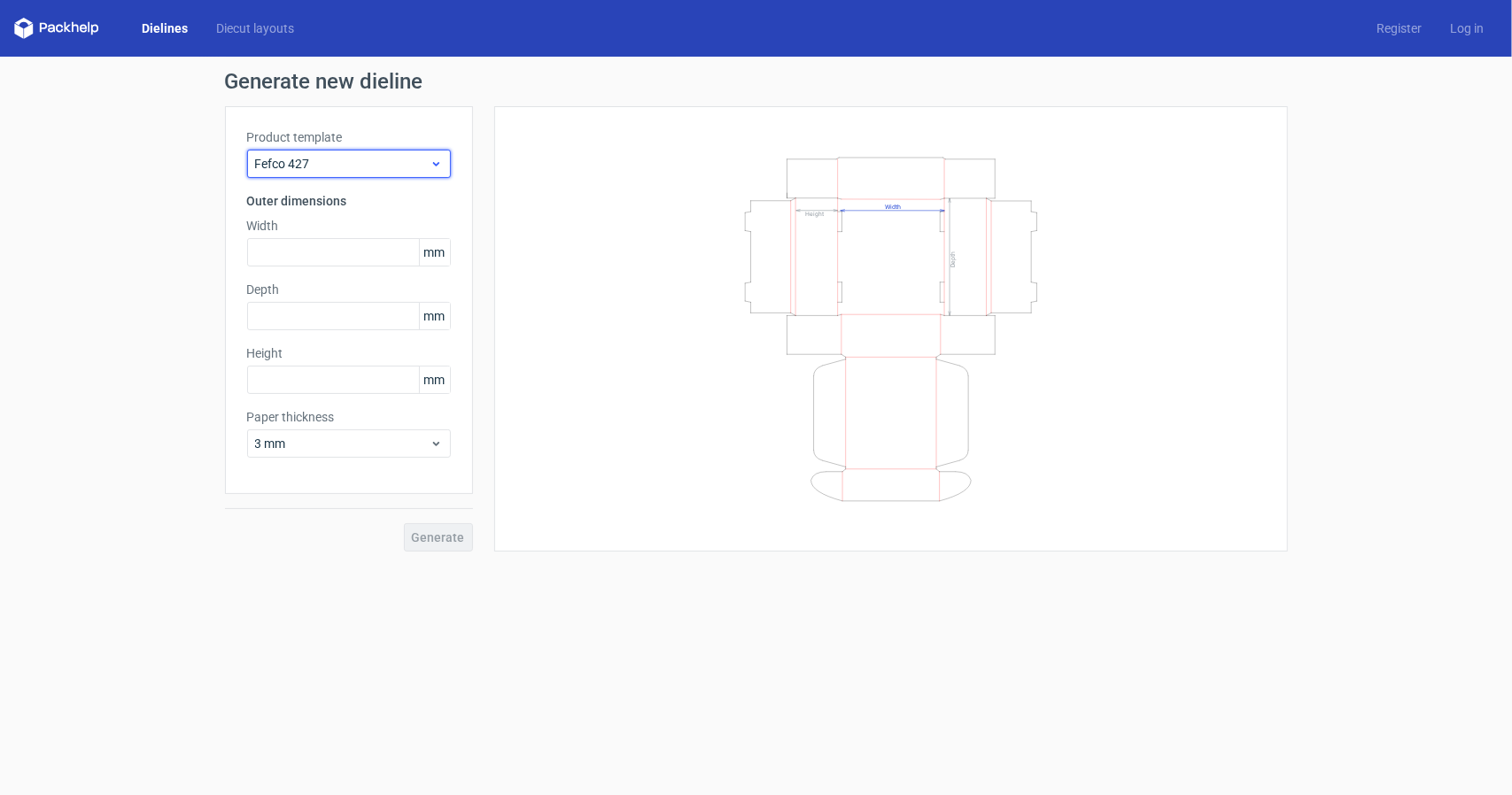
click at [319, 159] on span "Fefco 427" at bounding box center [341, 164] width 175 height 18
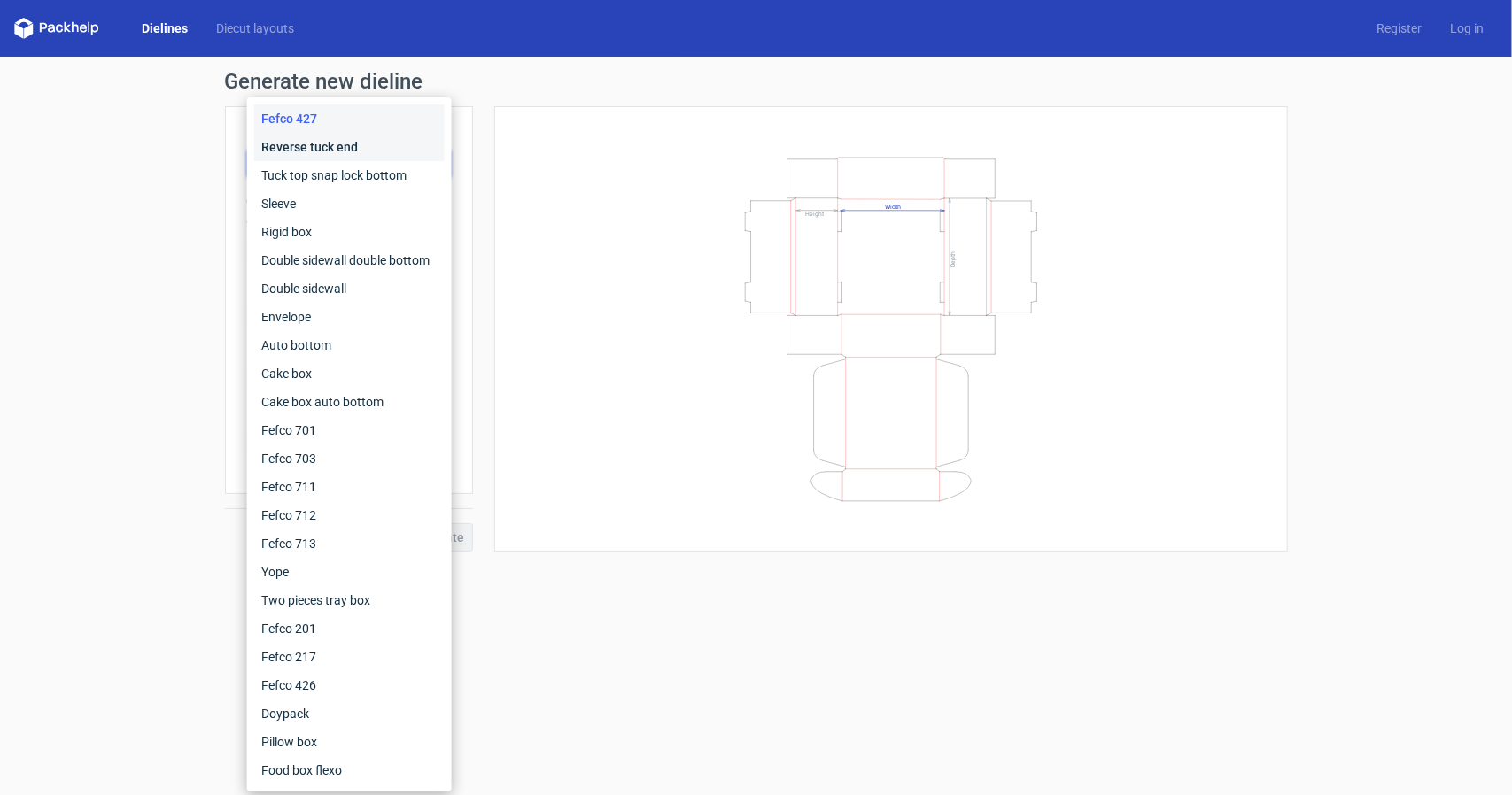
click at [321, 147] on div "Reverse tuck end" at bounding box center [349, 146] width 190 height 28
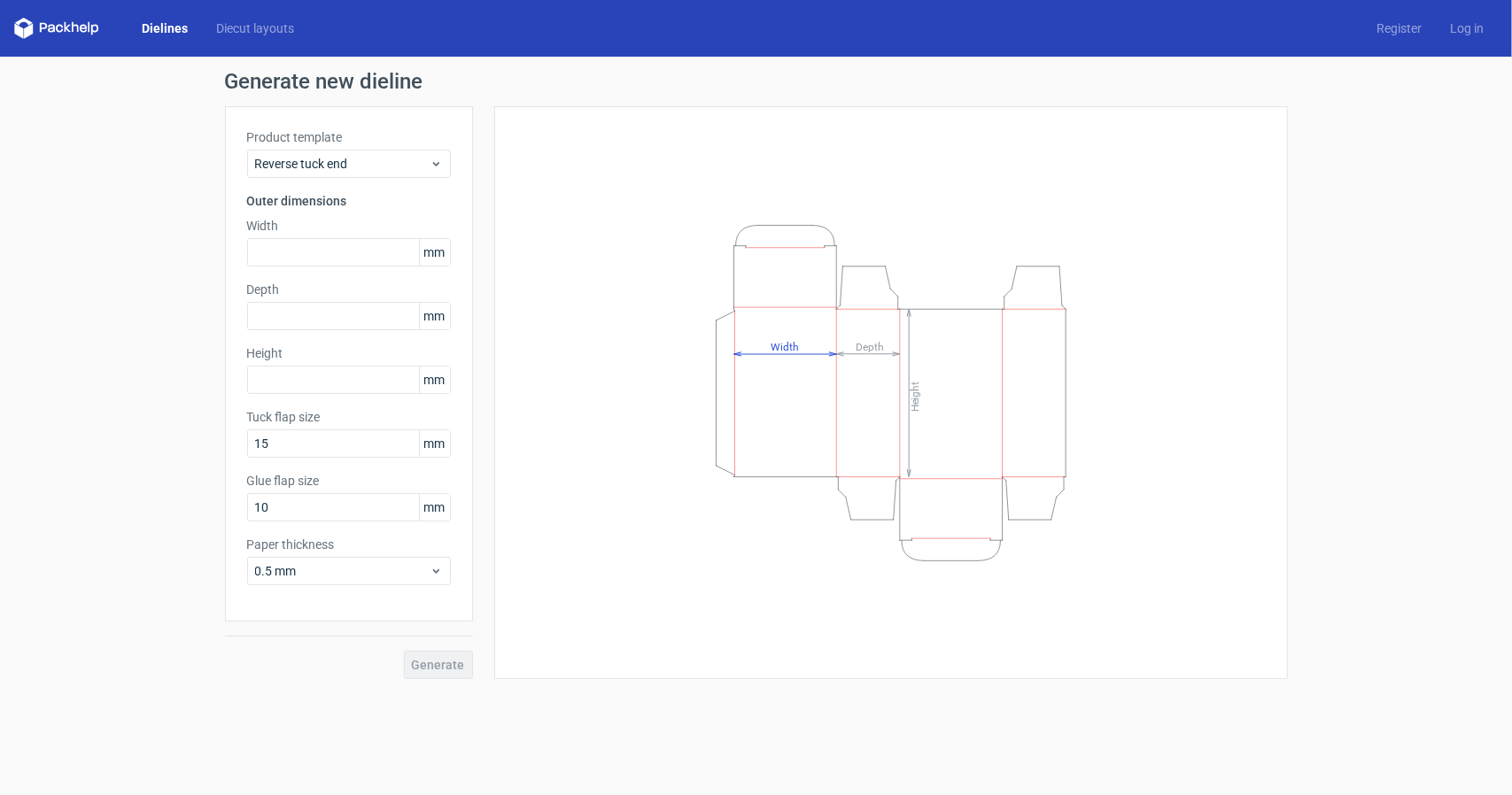
click at [333, 117] on div "Product template Reverse tuck end Outer dimensions Width mm Depth mm Height [PE…" at bounding box center [349, 364] width 248 height 515
click at [337, 157] on span "Reverse tuck end" at bounding box center [341, 164] width 175 height 18
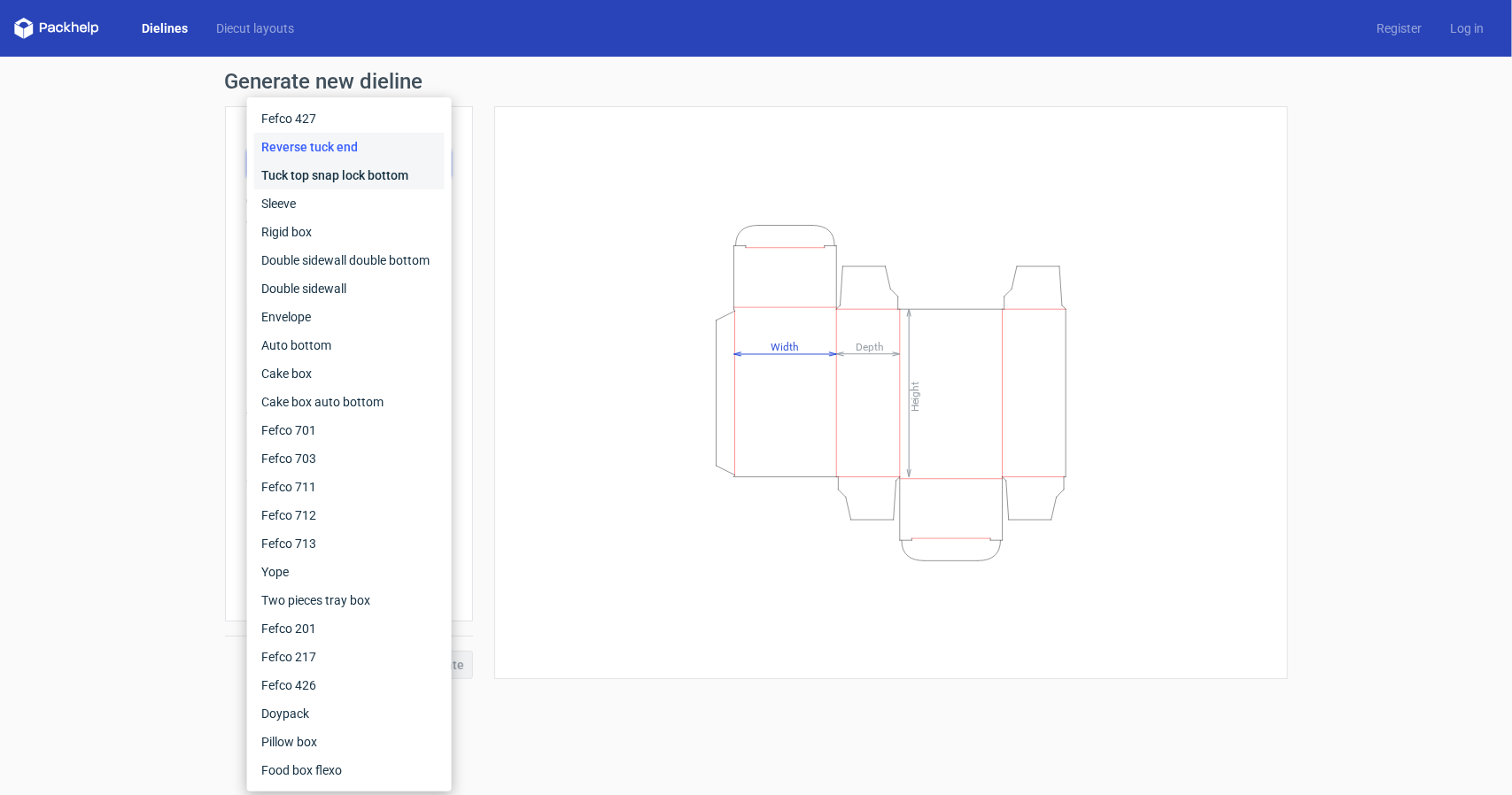
click at [335, 180] on div "Tuck top snap lock bottom" at bounding box center [349, 175] width 190 height 28
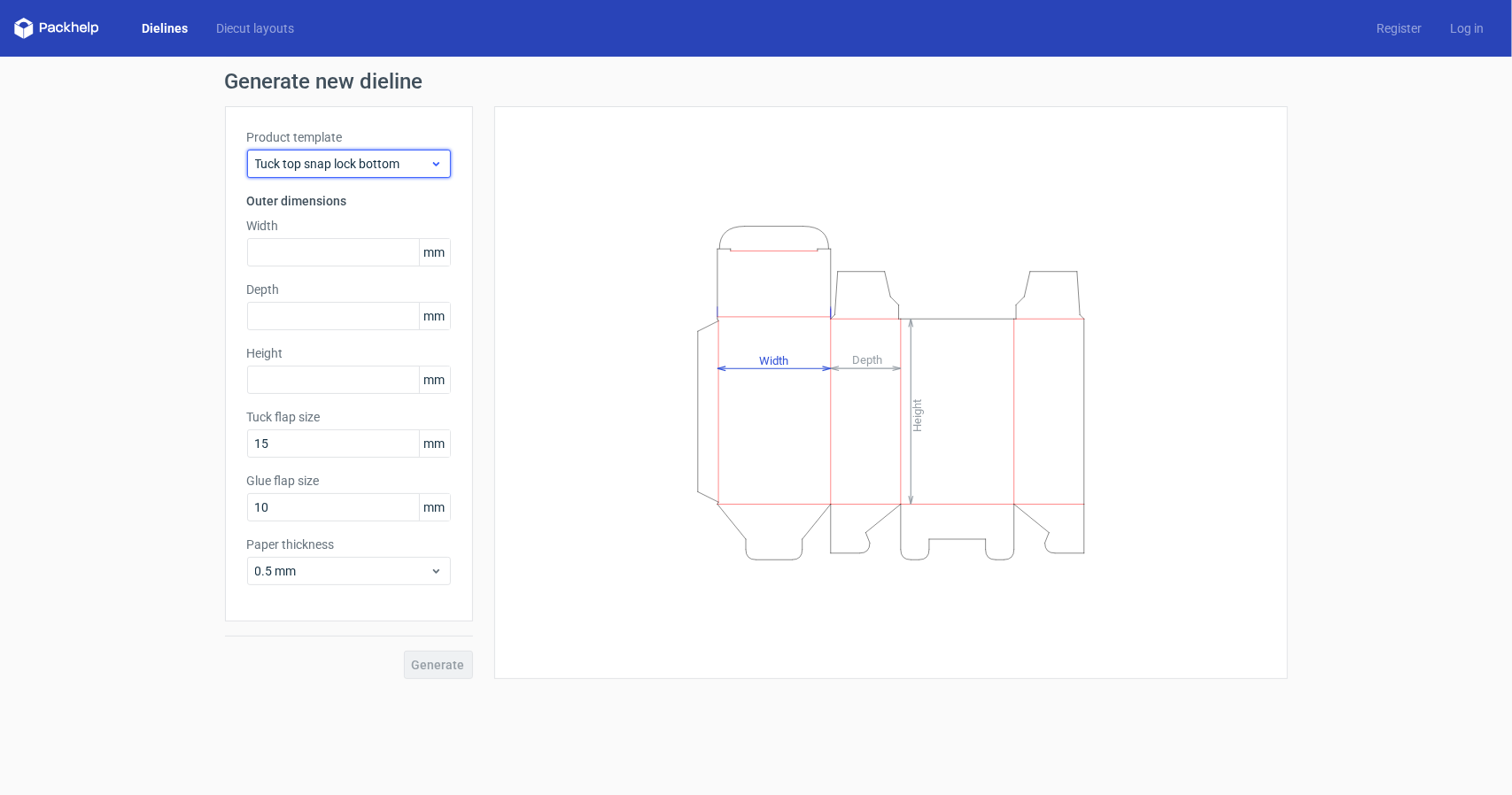
click at [382, 167] on span "Tuck top snap lock bottom" at bounding box center [341, 164] width 175 height 18
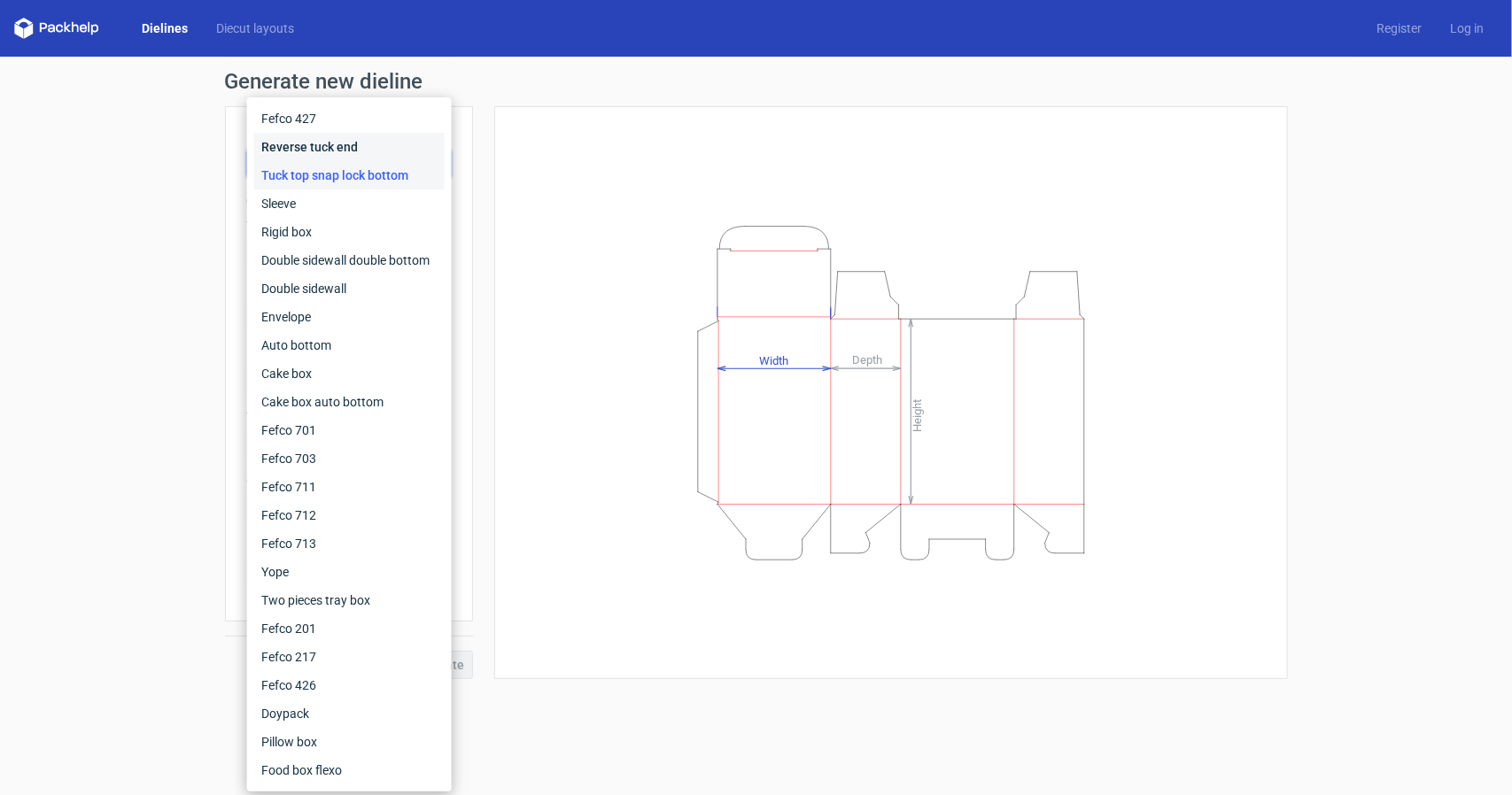
click at [312, 151] on div "Reverse tuck end" at bounding box center [349, 146] width 190 height 28
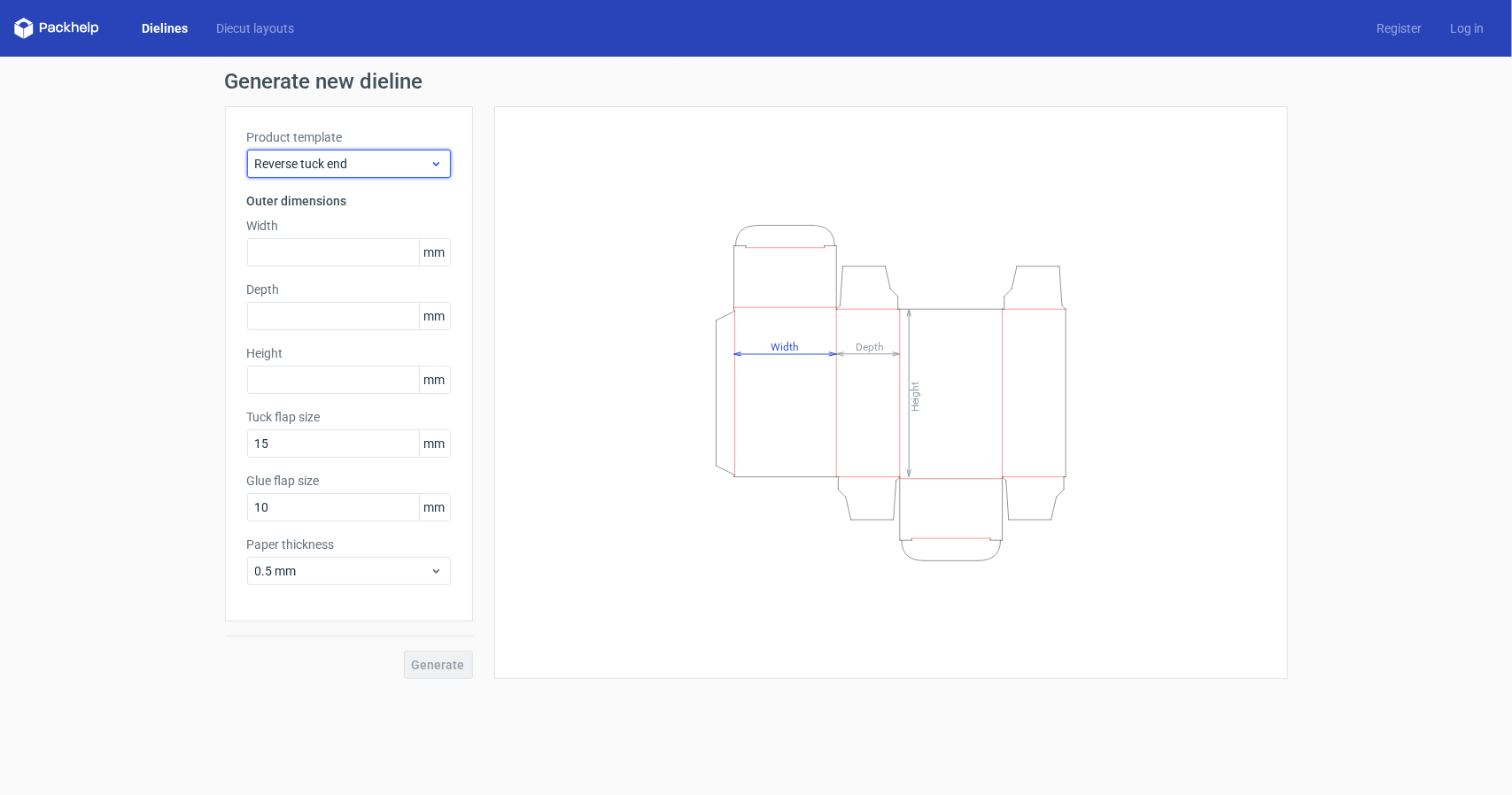
click at [376, 169] on span "Reverse tuck end" at bounding box center [341, 164] width 175 height 18
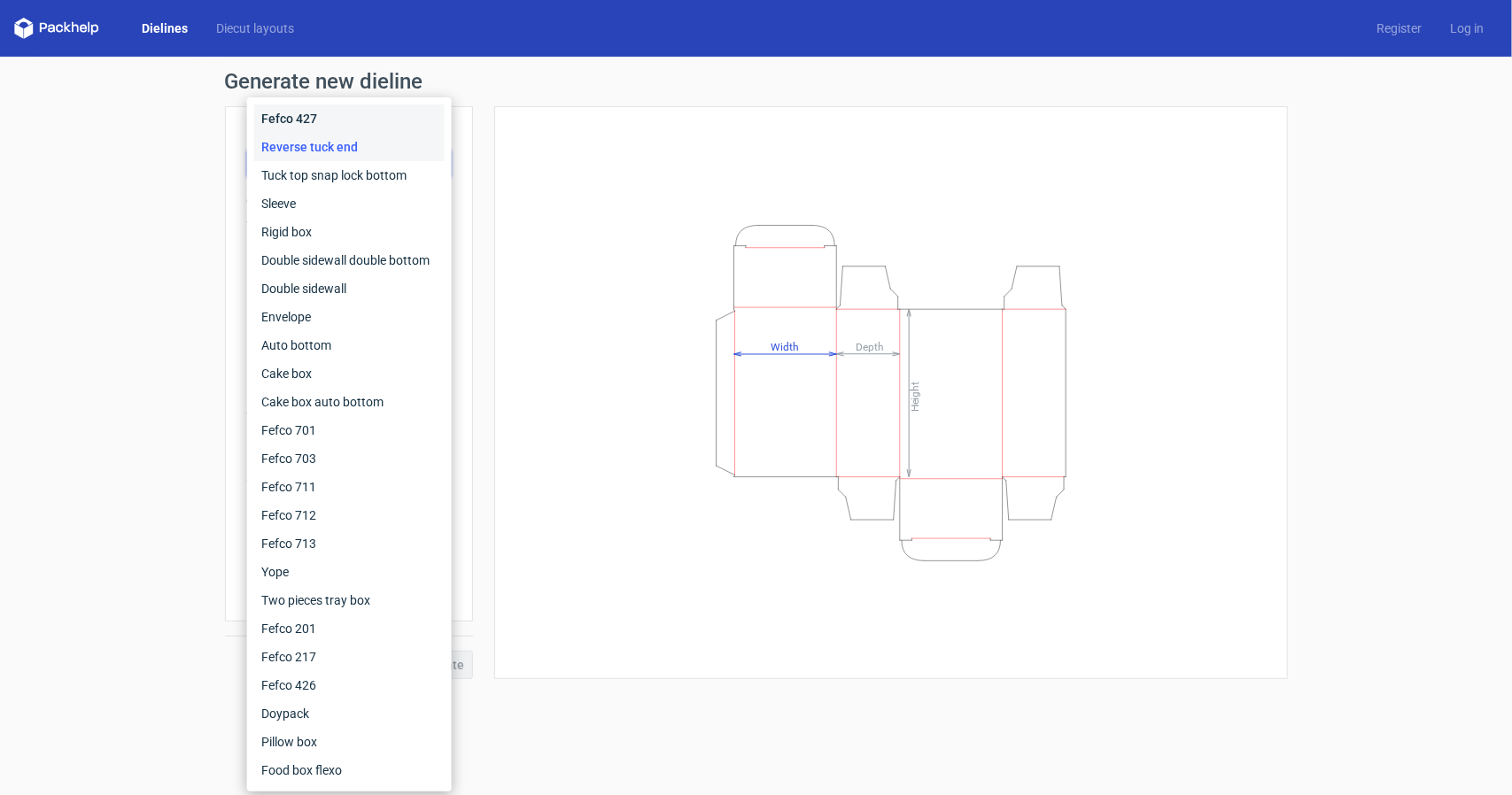
click at [286, 118] on div "Fefco 427" at bounding box center [349, 118] width 190 height 28
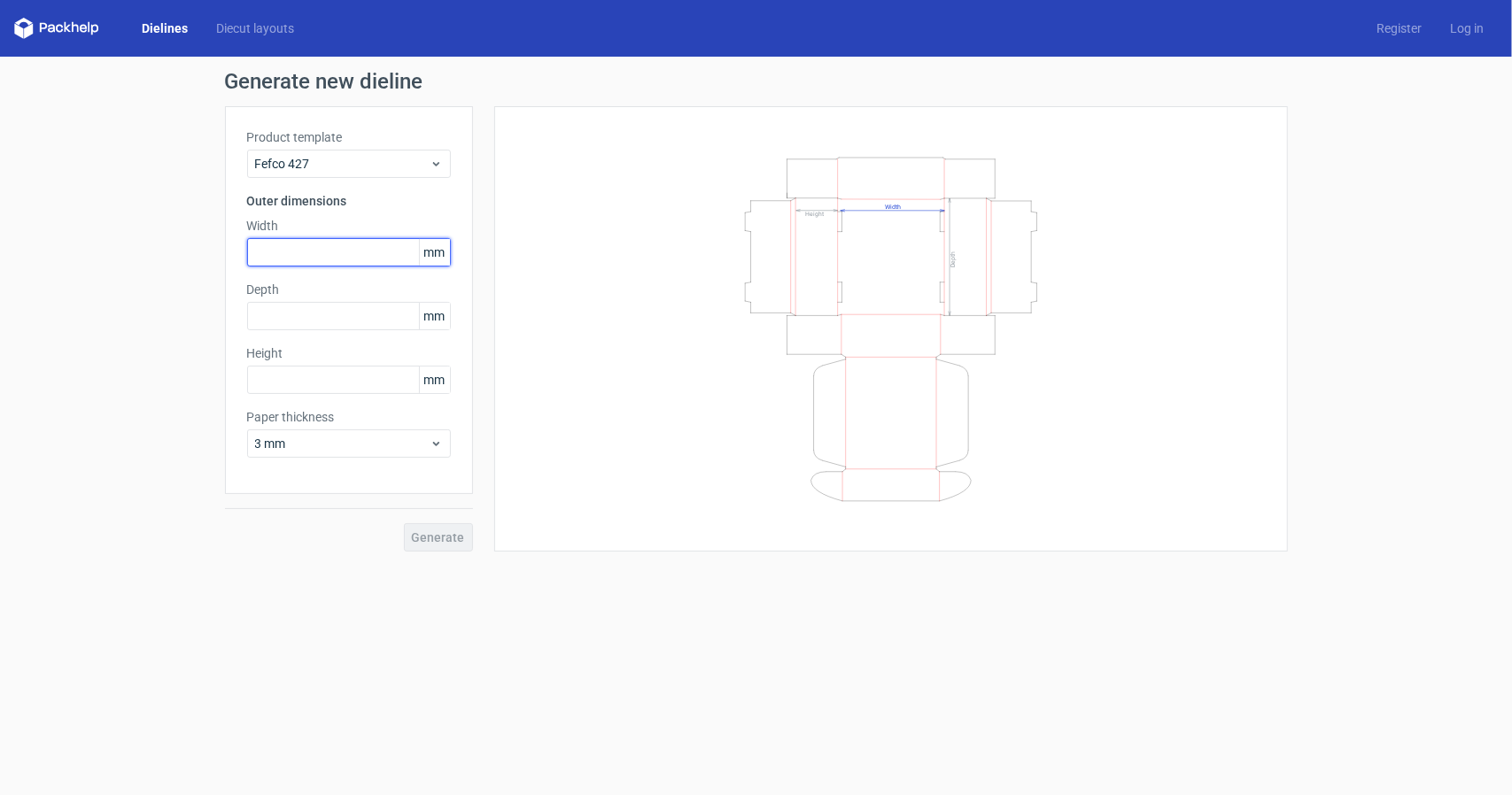
click at [300, 255] on input "text" at bounding box center [348, 252] width 204 height 28
click at [366, 253] on input "text" at bounding box center [348, 252] width 204 height 28
type input "225"
type input "62"
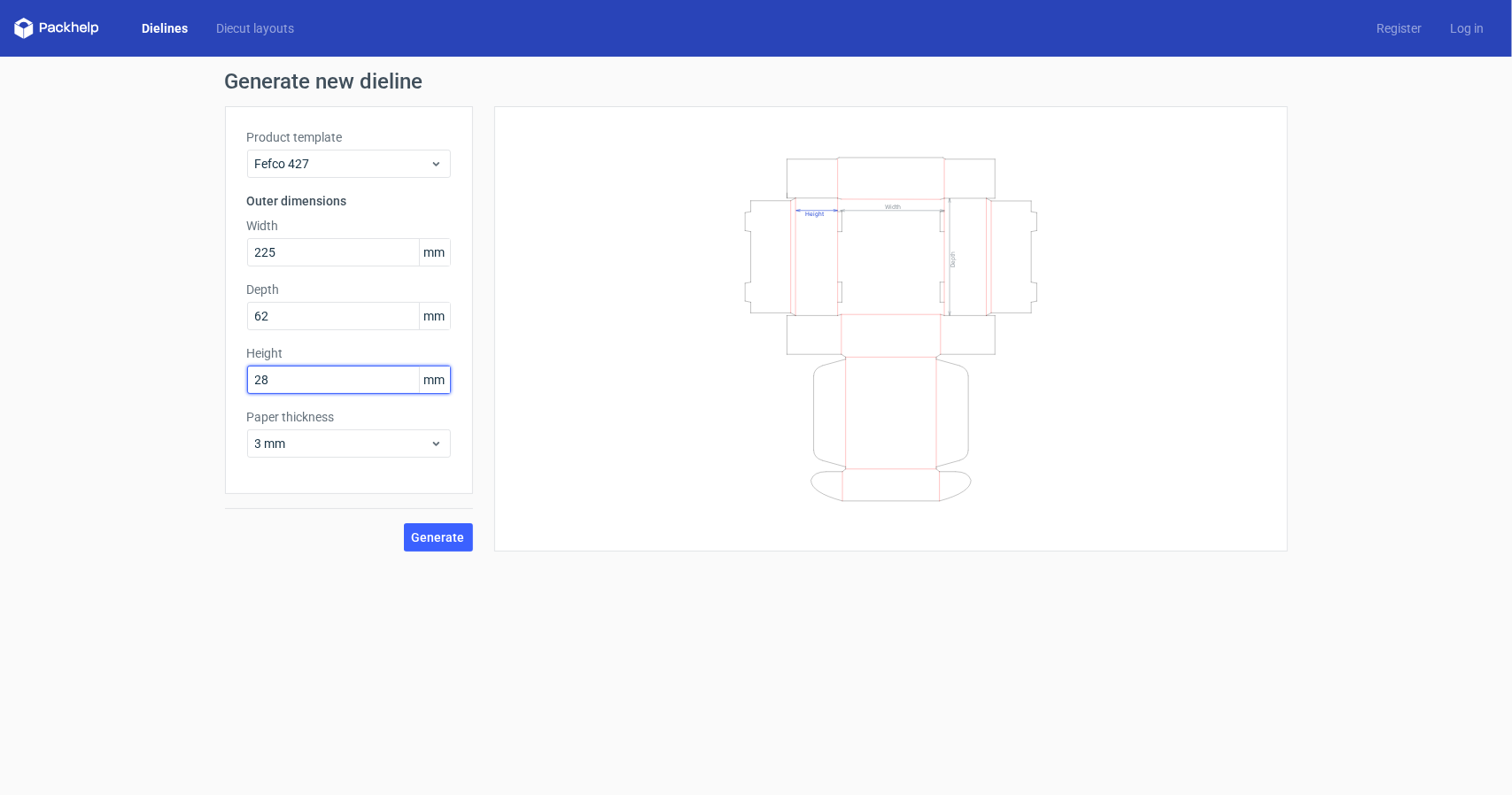
type input "28"
click at [447, 532] on span "Generate" at bounding box center [438, 537] width 53 height 13
click at [458, 549] on button "Generate" at bounding box center [438, 537] width 69 height 28
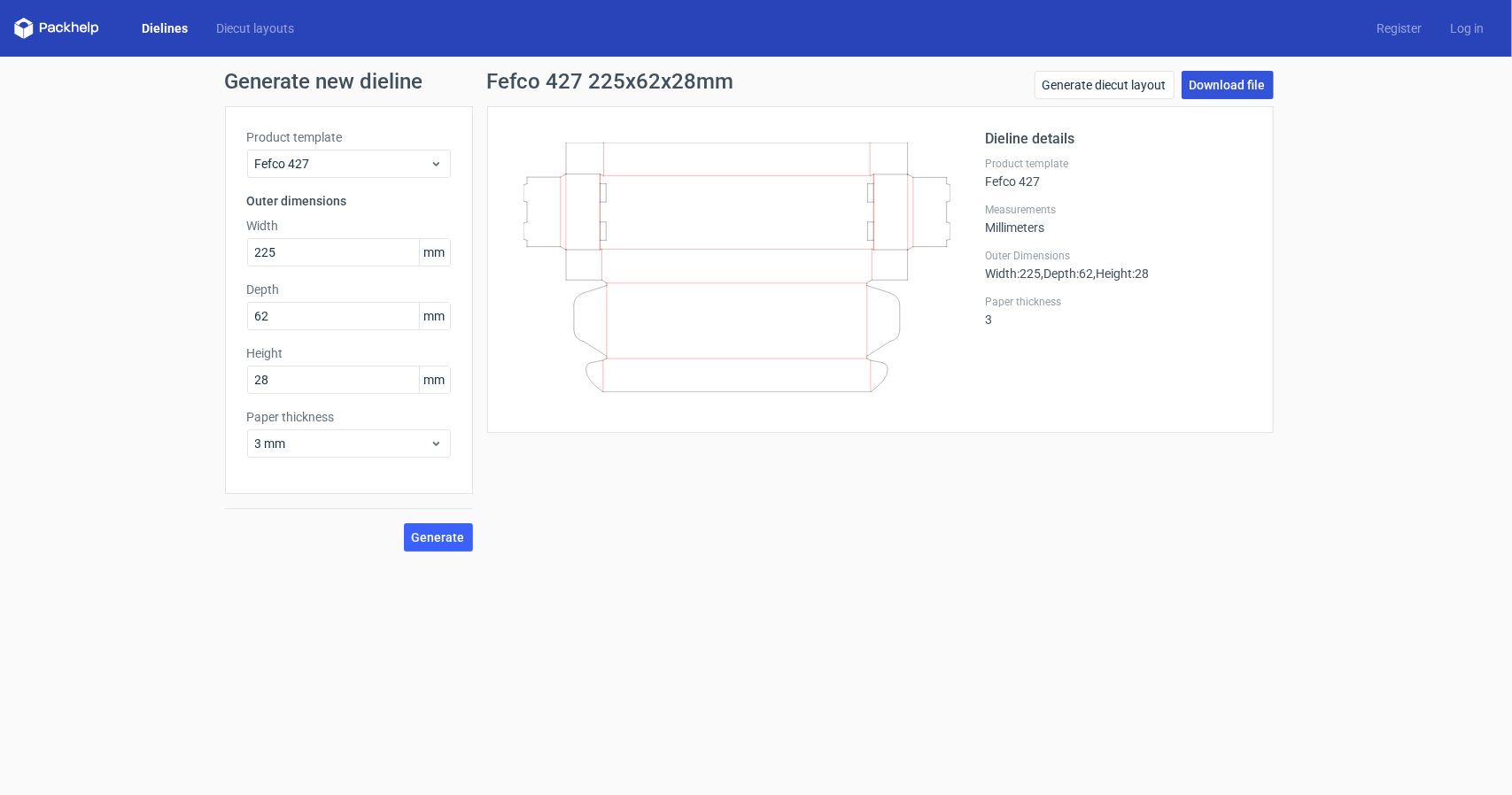
click at [1220, 87] on link "Download file" at bounding box center [1227, 85] width 92 height 28
